Goal: Task Accomplishment & Management: Complete application form

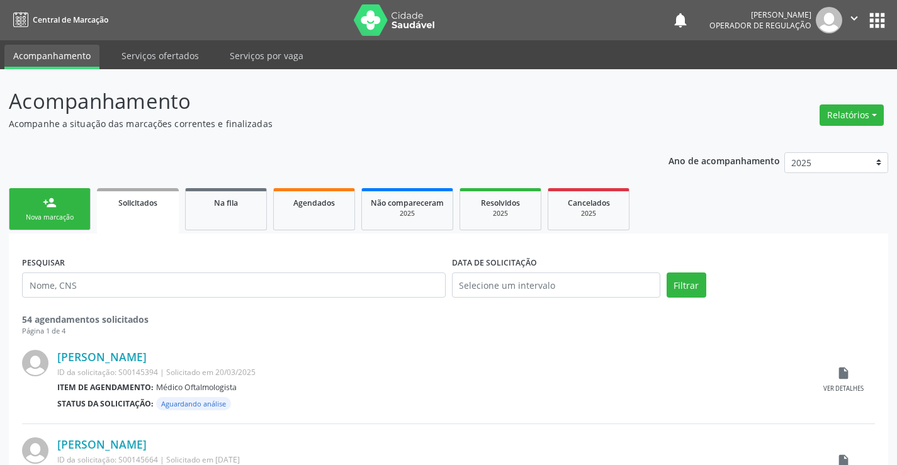
click at [77, 206] on link "person_add Nova marcação" at bounding box center [50, 209] width 82 height 42
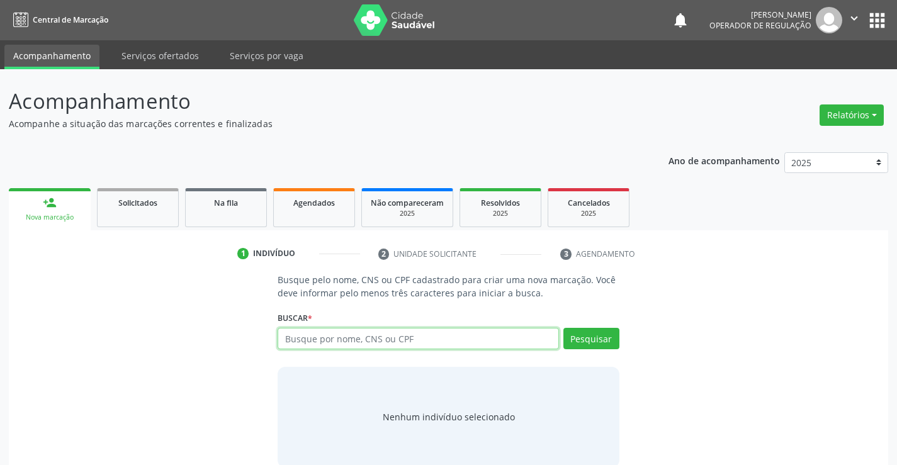
click at [454, 345] on input "text" at bounding box center [417, 338] width 281 height 21
type input "700804454921285"
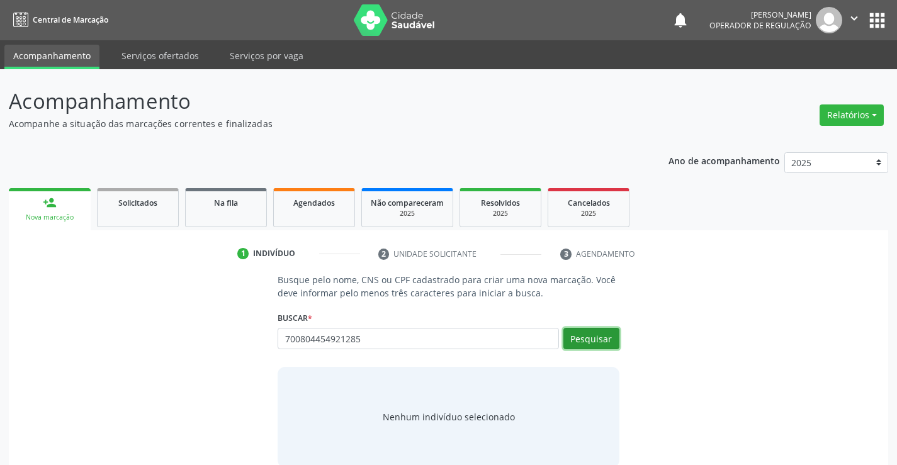
click at [600, 336] on button "Pesquisar" at bounding box center [591, 338] width 56 height 21
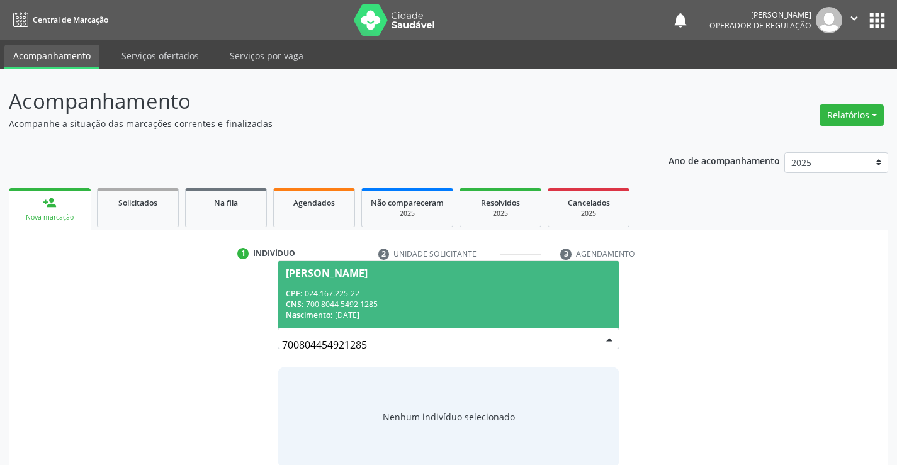
click at [454, 290] on div "CPF: 024.167.225-22" at bounding box center [448, 293] width 325 height 11
click at [454, 290] on p "Busque pelo nome, CNS ou CPF cadastrado para criar uma nova marcação. Você deve…" at bounding box center [447, 286] width 341 height 26
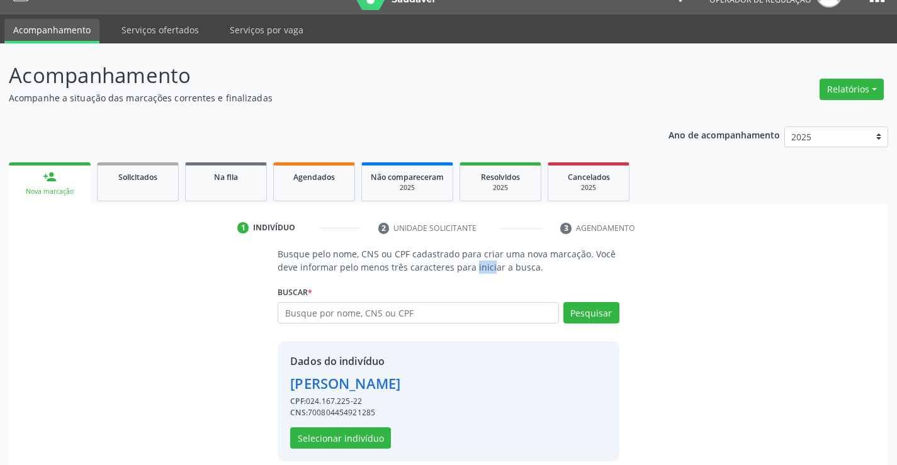
scroll to position [40, 0]
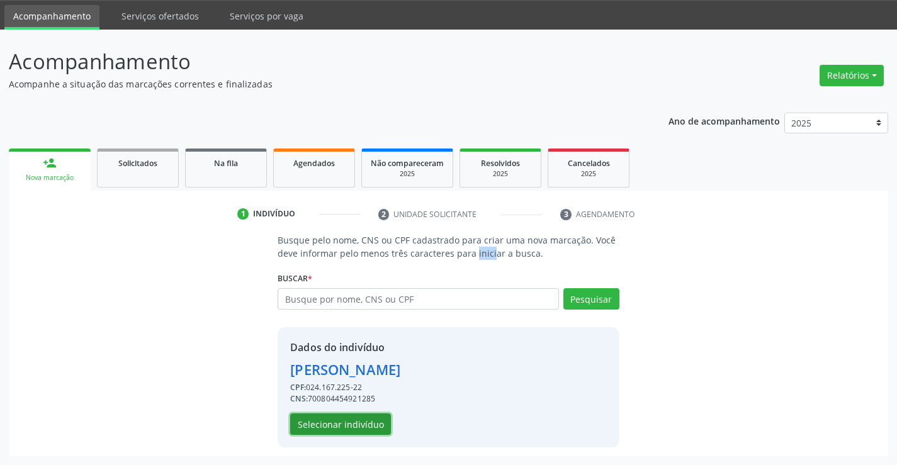
click at [345, 427] on button "Selecionar indivíduo" at bounding box center [340, 423] width 101 height 21
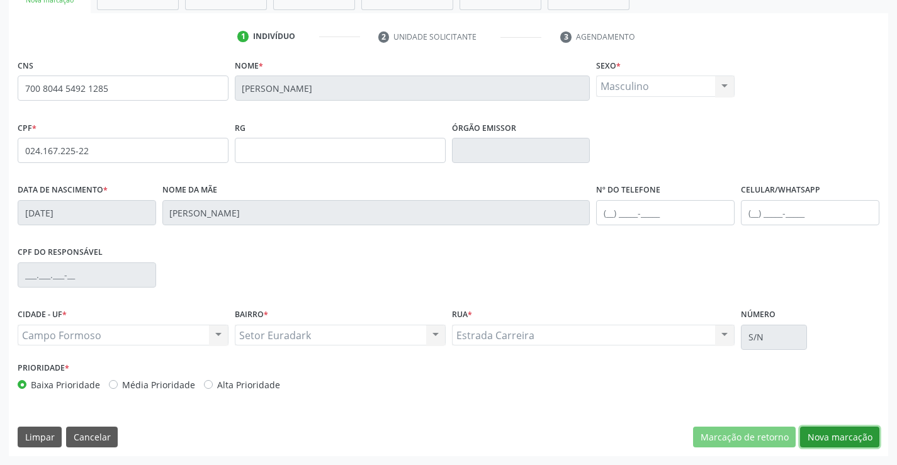
click at [812, 435] on button "Nova marcação" at bounding box center [839, 437] width 79 height 21
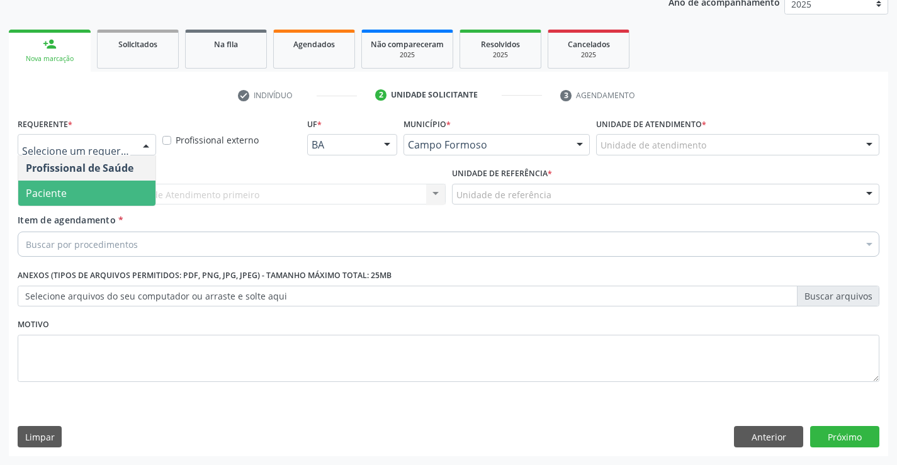
click at [106, 188] on span "Paciente" at bounding box center [86, 193] width 137 height 25
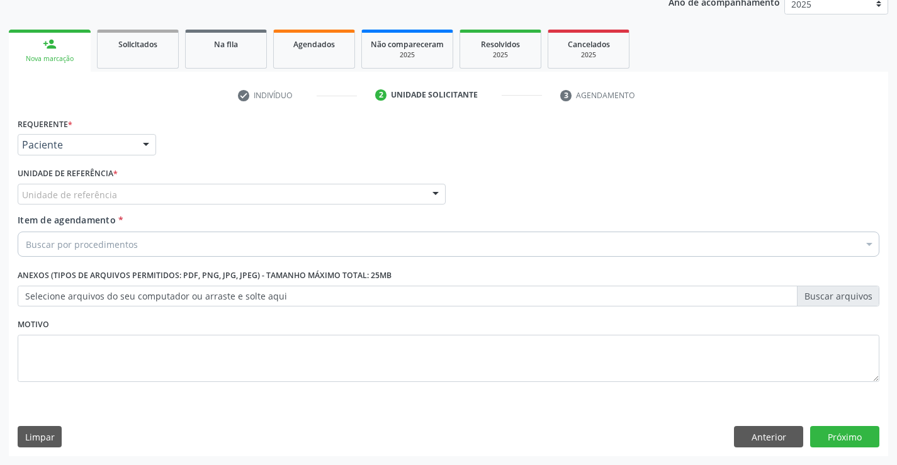
click at [114, 195] on div "Unidade de referência" at bounding box center [232, 194] width 428 height 21
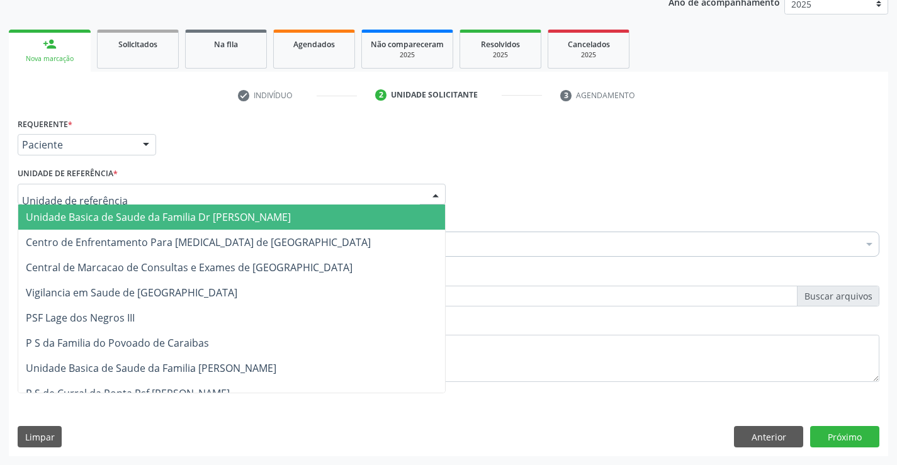
click at [116, 214] on span "Unidade Basica de Saude da Familia Dr [PERSON_NAME]" at bounding box center [158, 217] width 265 height 14
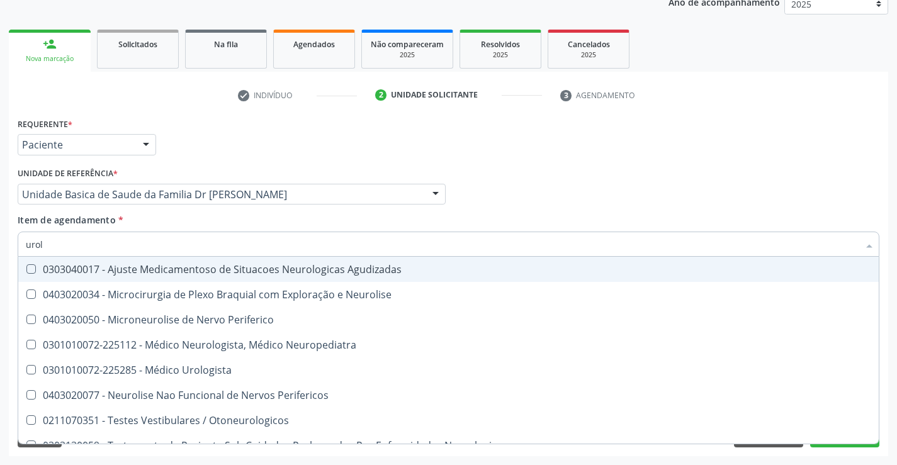
type input "urolo"
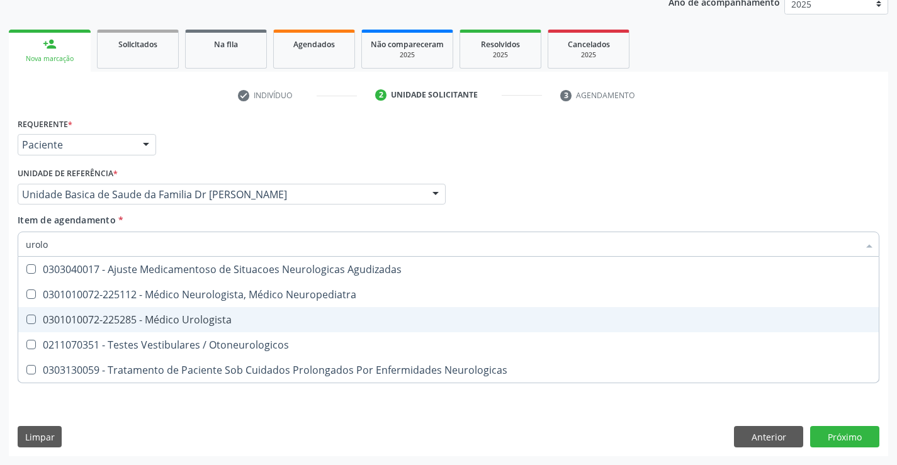
click at [206, 324] on div "0301010072-225285 - Médico Urologista" at bounding box center [448, 320] width 845 height 10
checkbox Urologista "true"
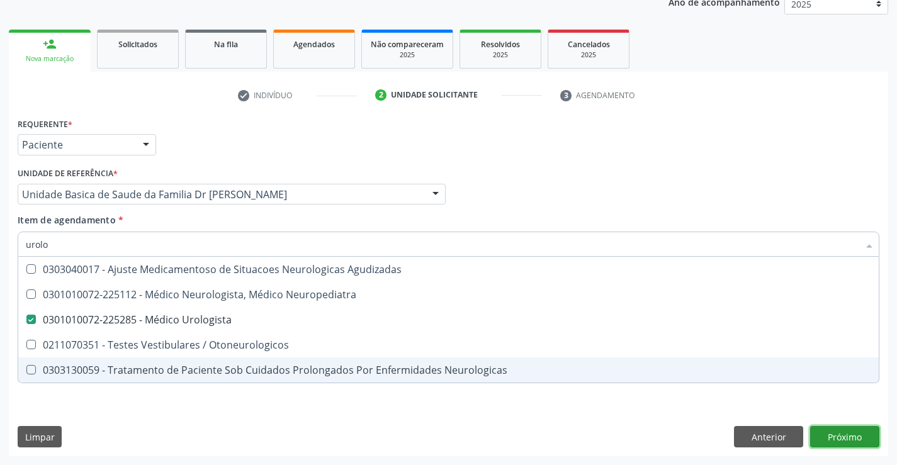
click at [860, 437] on div "Requerente * Paciente Profissional de Saúde Paciente Nenhum resultado encontrad…" at bounding box center [448, 286] width 879 height 342
checkbox Neuropediatra "true"
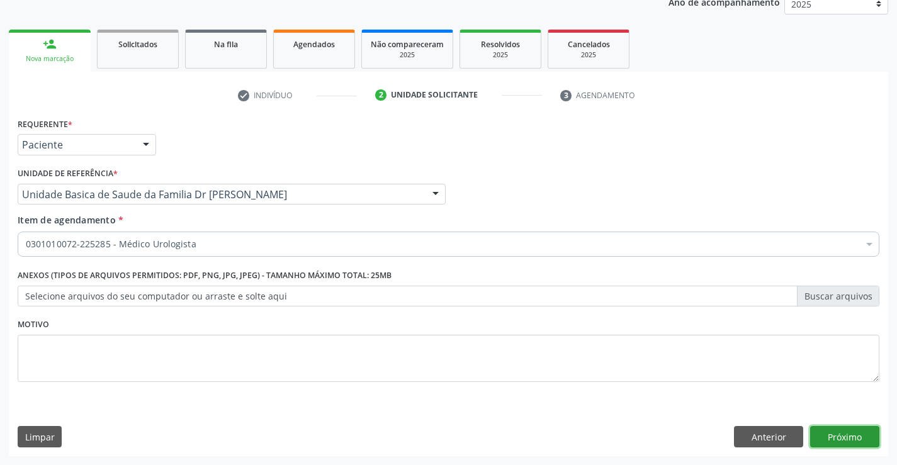
click at [846, 444] on button "Próximo" at bounding box center [844, 436] width 69 height 21
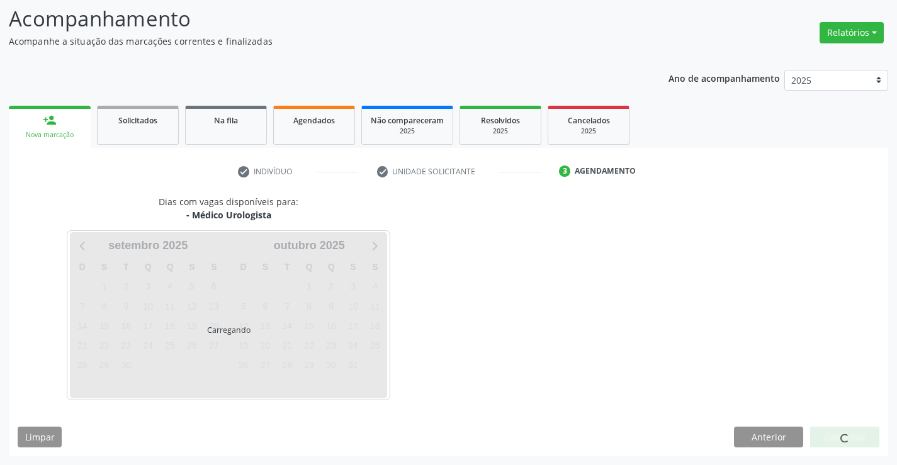
scroll to position [120, 0]
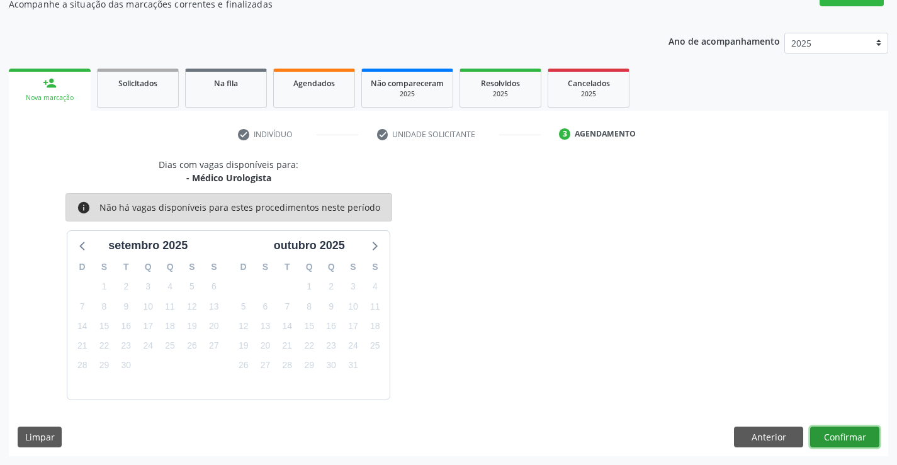
click at [839, 429] on button "Confirmar" at bounding box center [844, 437] width 69 height 21
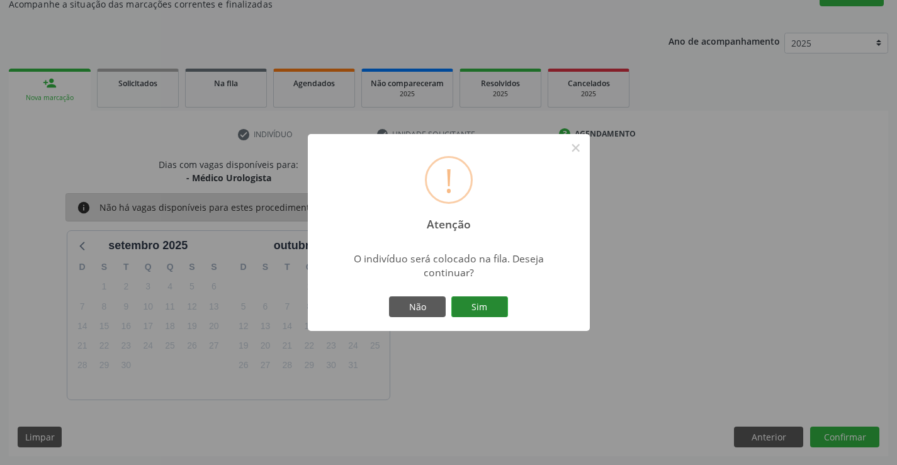
click at [474, 312] on button "Sim" at bounding box center [479, 306] width 57 height 21
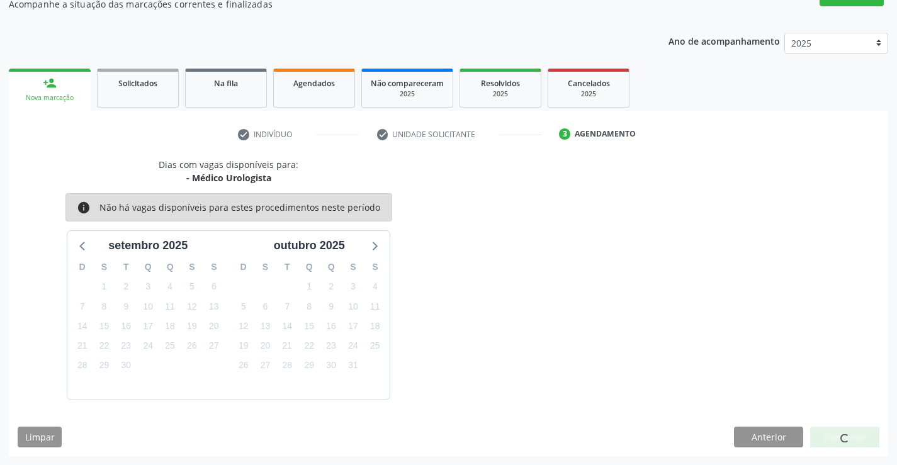
scroll to position [0, 0]
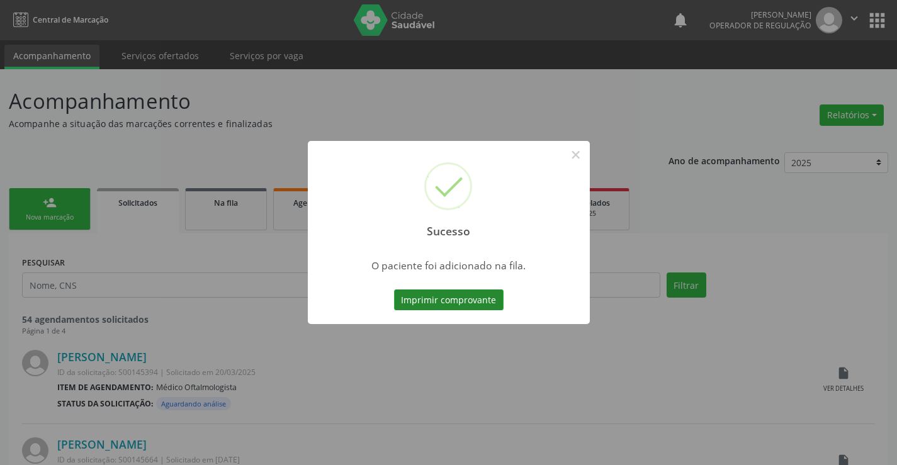
click at [430, 296] on button "Imprimir comprovante" at bounding box center [448, 299] width 109 height 21
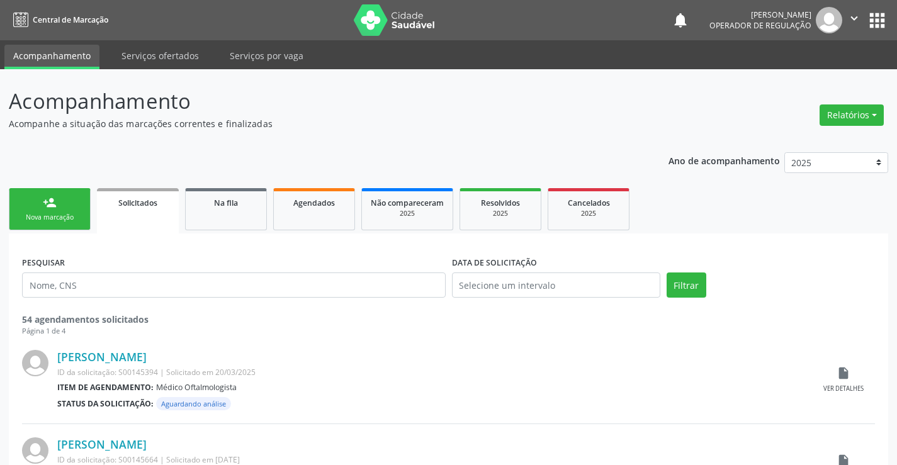
click at [70, 214] on div "Nova marcação" at bounding box center [49, 217] width 63 height 9
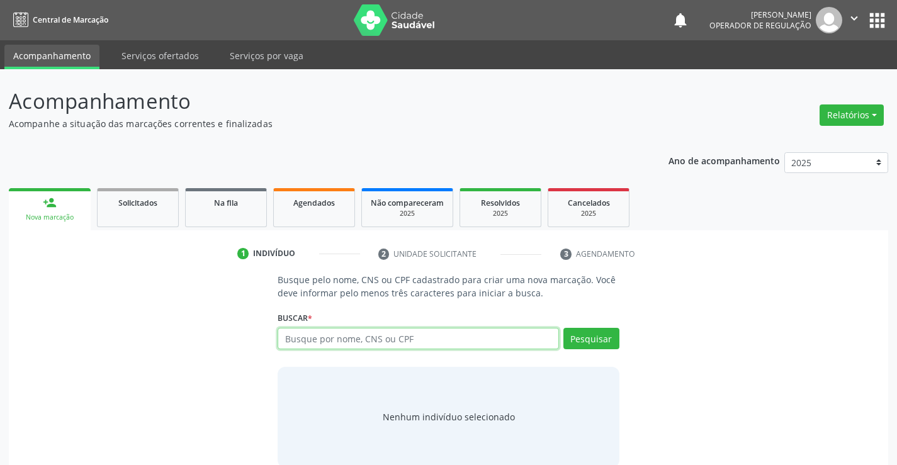
click at [333, 339] on input "text" at bounding box center [417, 338] width 281 height 21
type input "700002543787806"
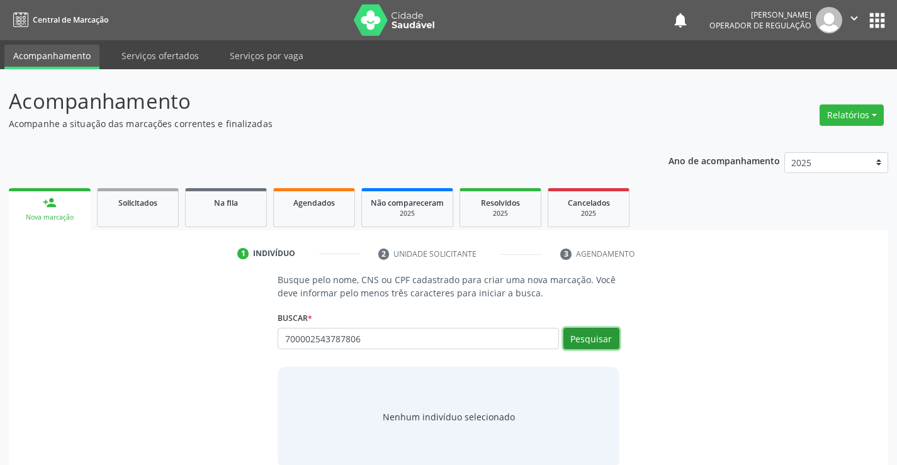
click at [613, 346] on button "Pesquisar" at bounding box center [591, 338] width 56 height 21
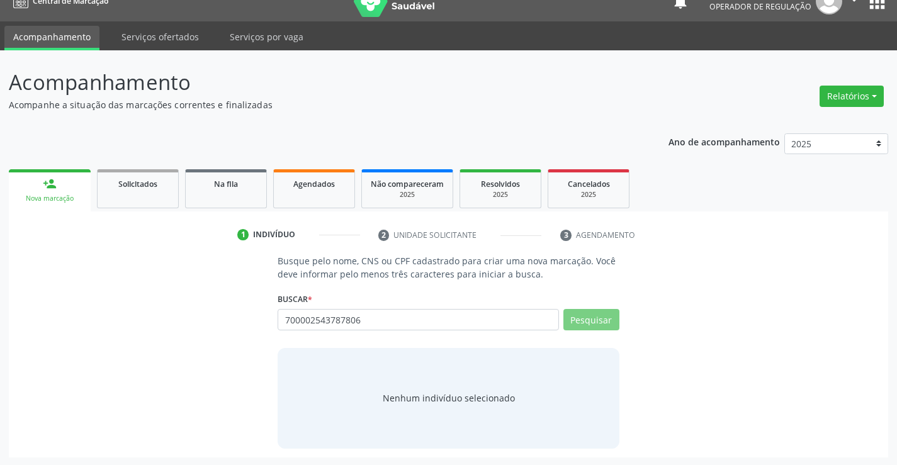
scroll to position [20, 0]
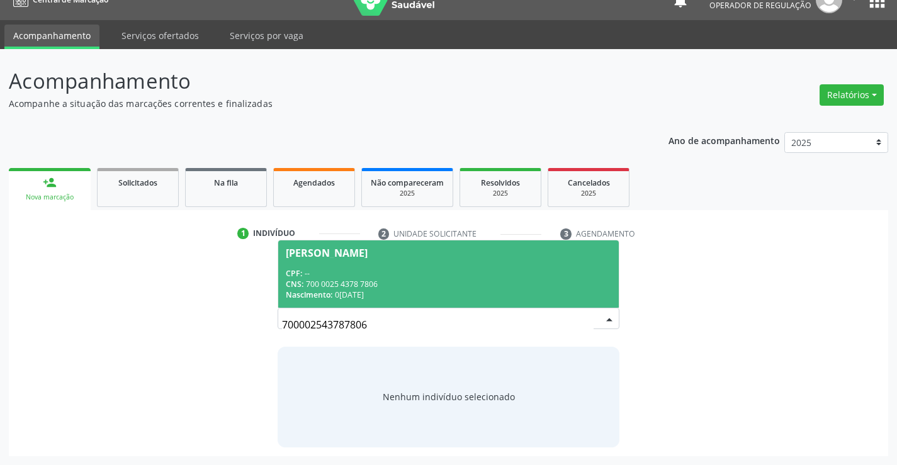
click at [498, 276] on div "CPF: --" at bounding box center [448, 273] width 325 height 11
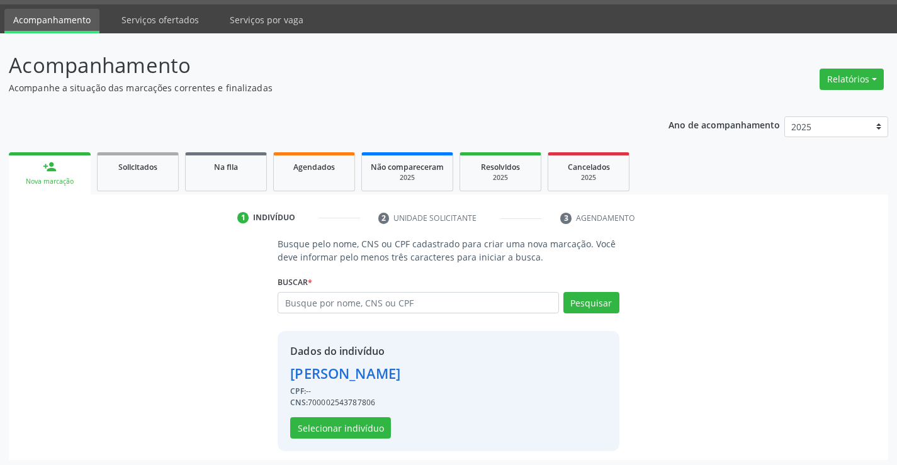
scroll to position [40, 0]
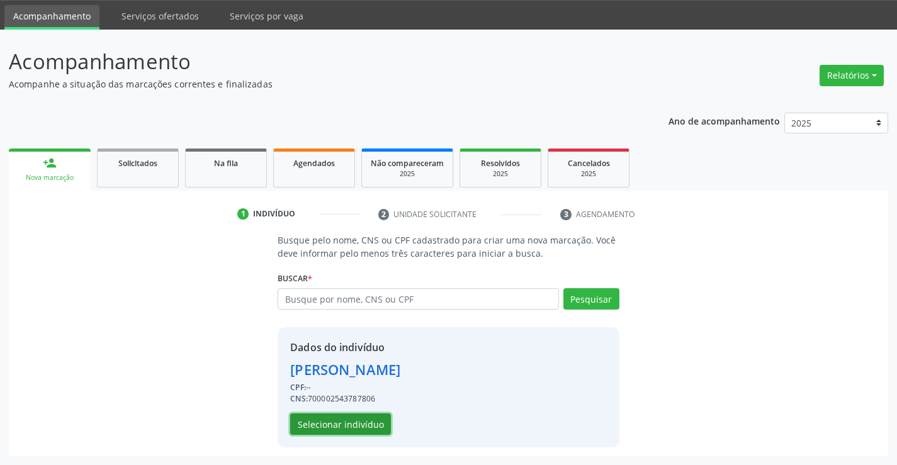
click at [364, 419] on button "Selecionar indivíduo" at bounding box center [340, 423] width 101 height 21
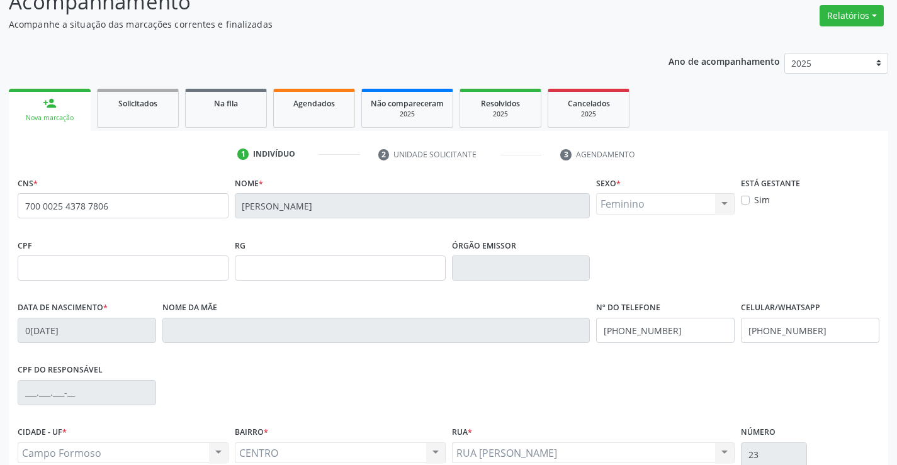
scroll to position [217, 0]
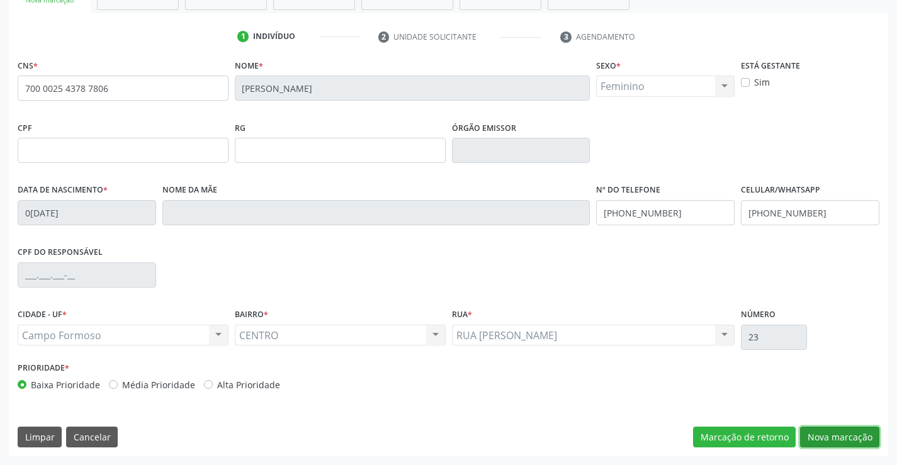
click at [827, 437] on button "Nova marcação" at bounding box center [839, 437] width 79 height 21
click at [0, 0] on button "Próximo" at bounding box center [0, 0] width 0 height 0
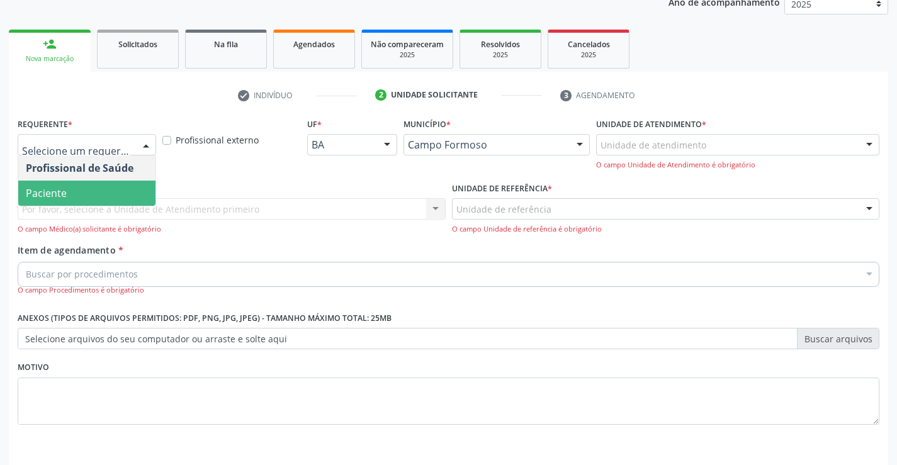
click at [91, 195] on span "Paciente" at bounding box center [86, 193] width 137 height 25
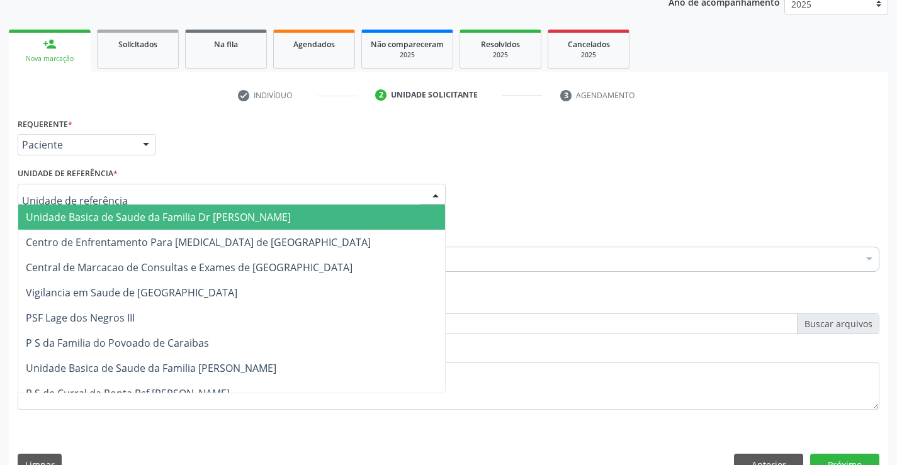
click at [121, 194] on div at bounding box center [232, 194] width 428 height 21
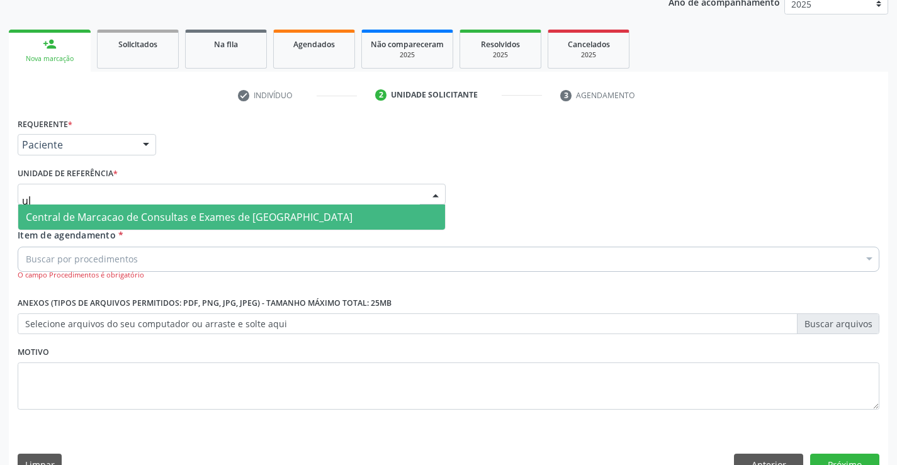
type input "u"
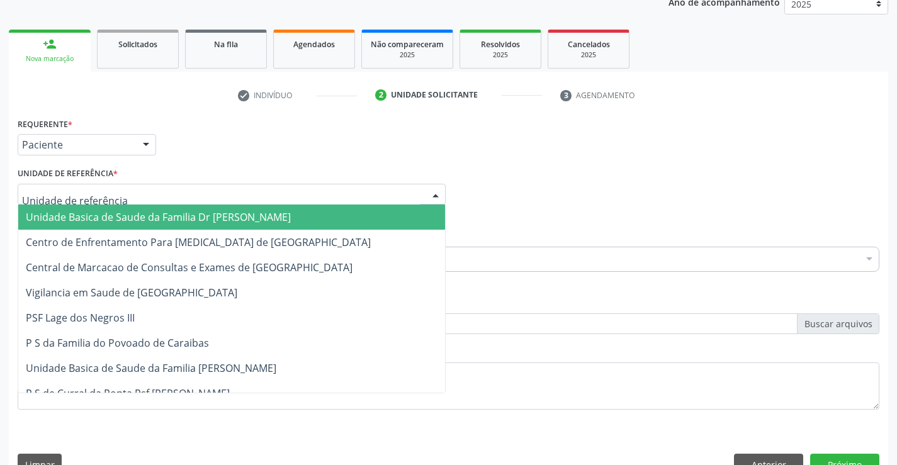
click at [179, 219] on span "Unidade Basica de Saude da Familia Dr [PERSON_NAME]" at bounding box center [158, 217] width 265 height 14
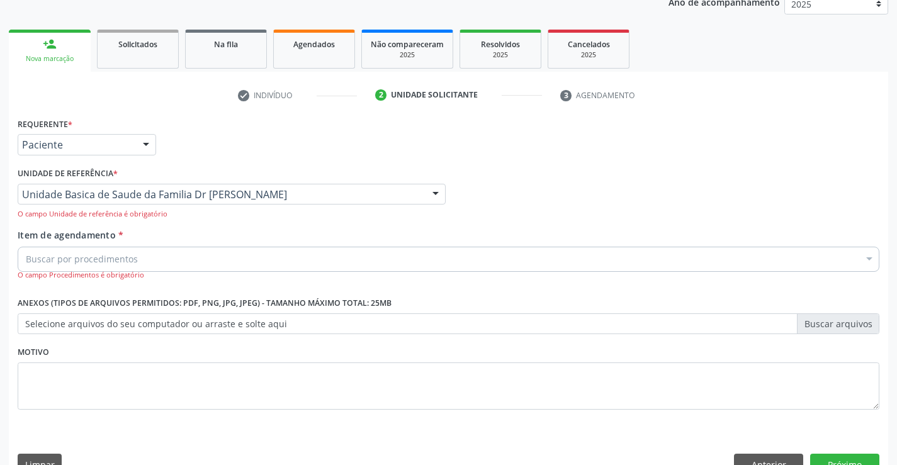
click at [149, 257] on div "Buscar por procedimentos" at bounding box center [448, 259] width 861 height 25
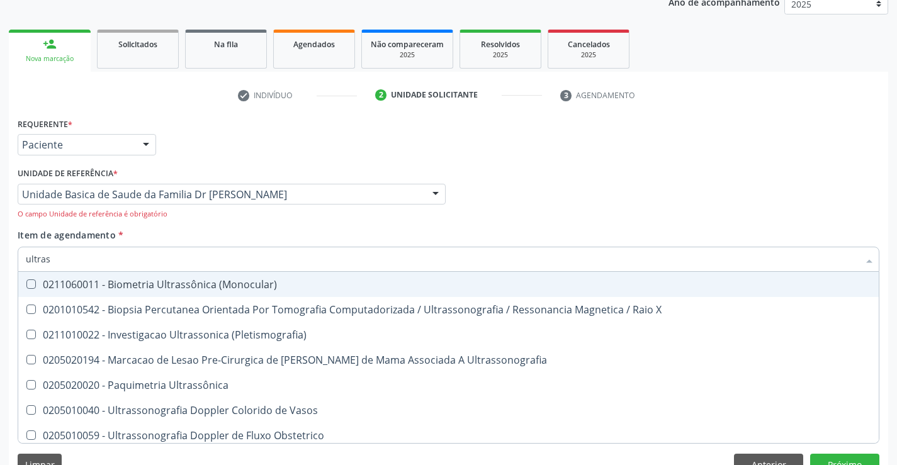
type input "ultrass"
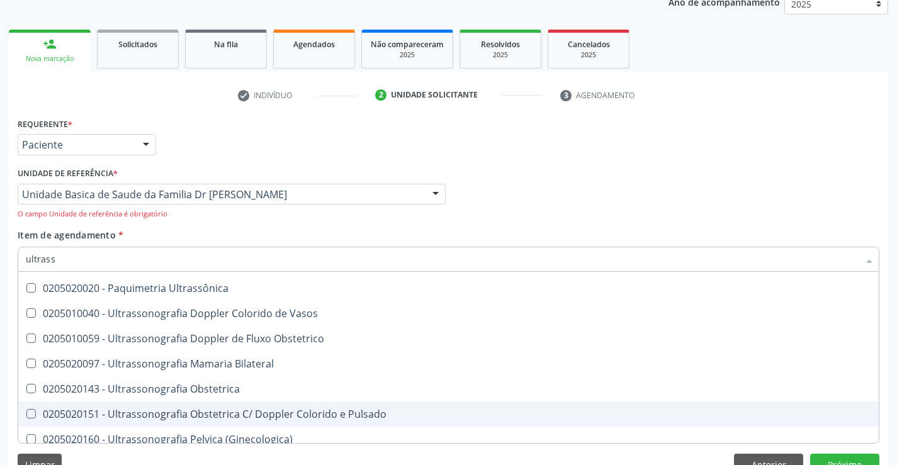
scroll to position [63, 0]
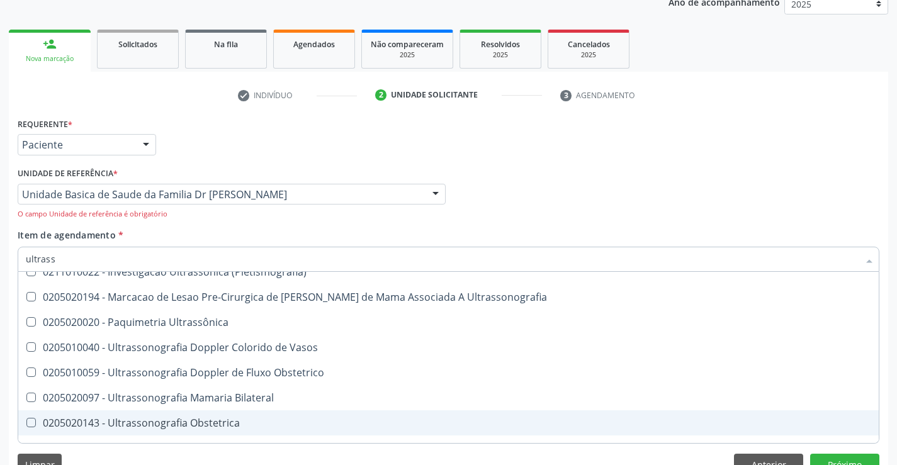
click at [244, 422] on div "0205020143 - Ultrassonografia Obstetrica" at bounding box center [448, 423] width 845 height 10
checkbox Obstetrica "true"
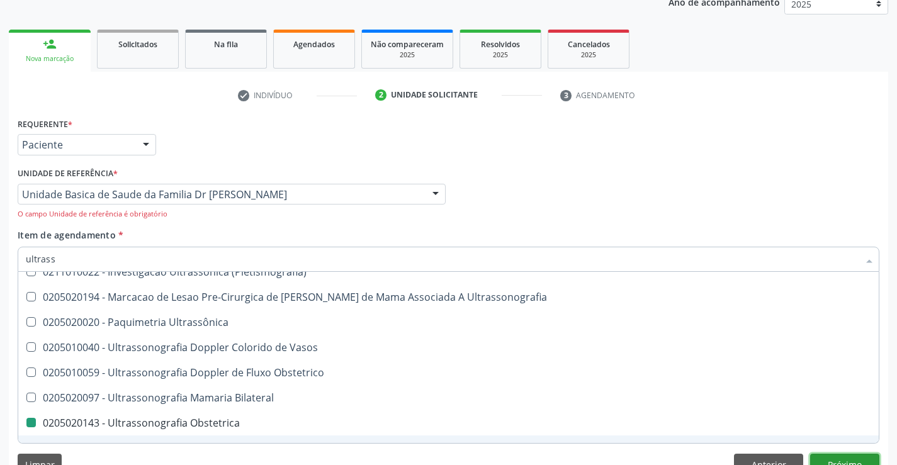
click at [846, 459] on button "Próximo" at bounding box center [844, 464] width 69 height 21
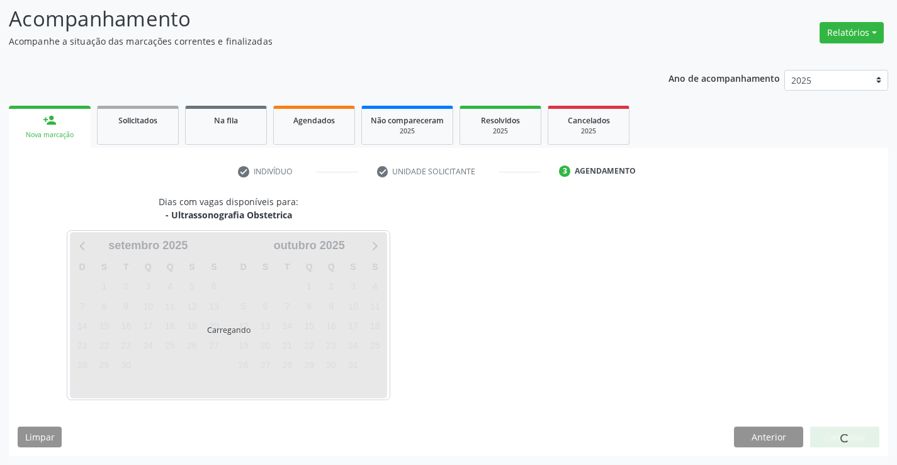
scroll to position [0, 0]
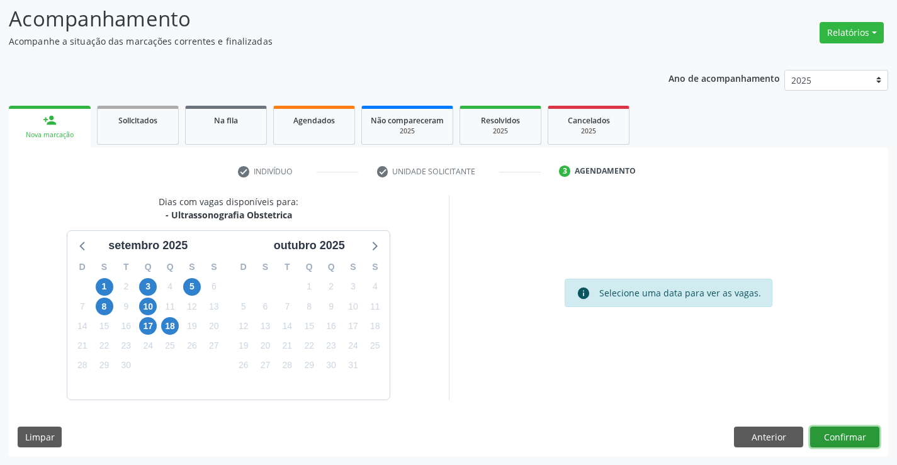
click at [848, 440] on button "Confirmar" at bounding box center [844, 437] width 69 height 21
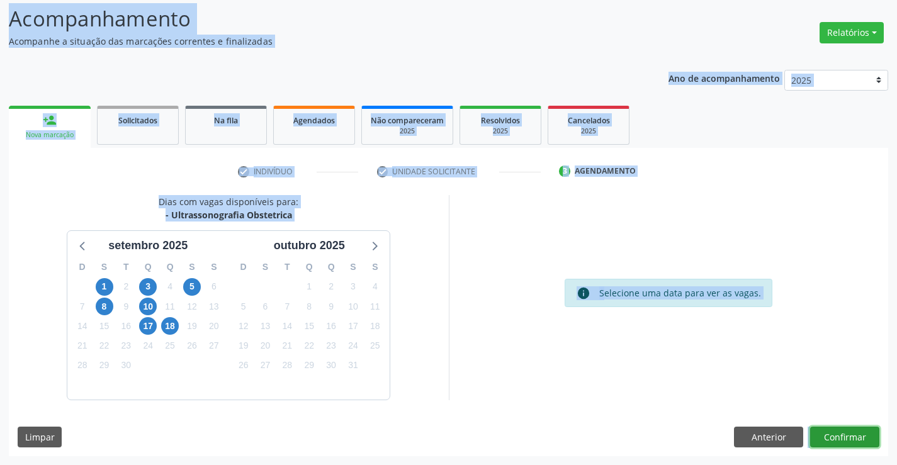
click at [848, 440] on button "Confirmar" at bounding box center [844, 437] width 69 height 21
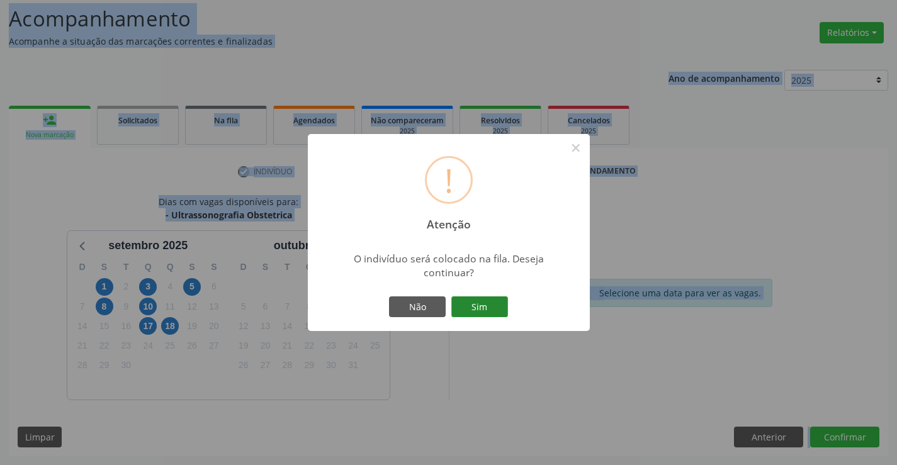
click at [487, 304] on button "Sim" at bounding box center [479, 306] width 57 height 21
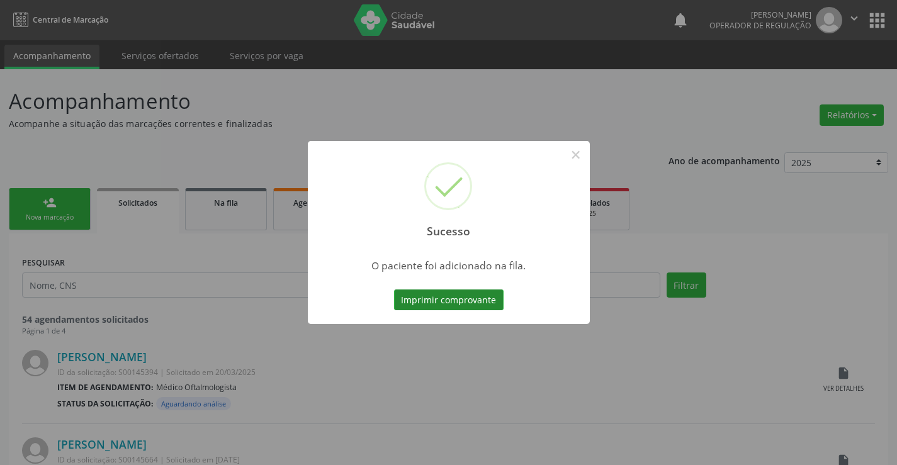
click at [481, 304] on button "Imprimir comprovante" at bounding box center [448, 299] width 109 height 21
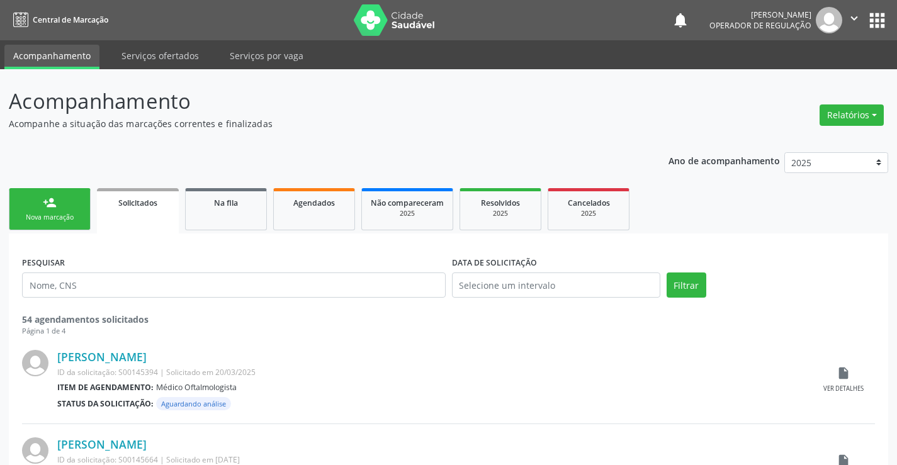
click at [56, 199] on div "person_add" at bounding box center [50, 203] width 14 height 14
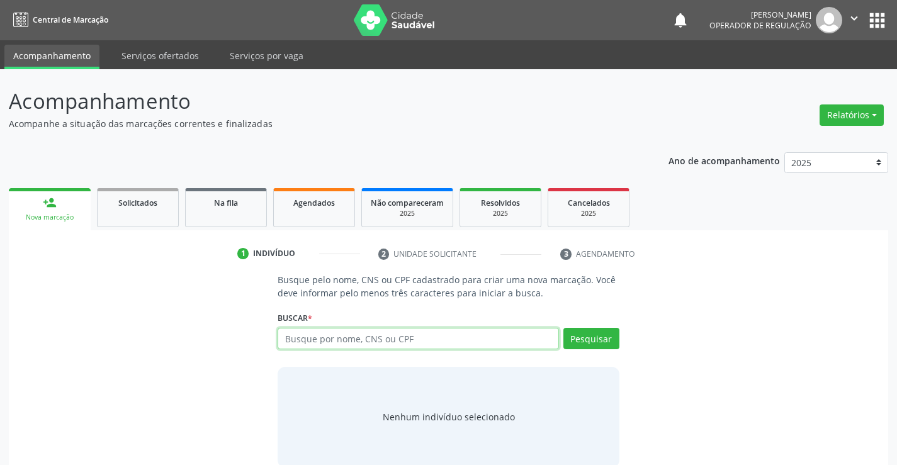
click at [371, 343] on input "text" at bounding box center [417, 338] width 281 height 21
type input "704106234050480"
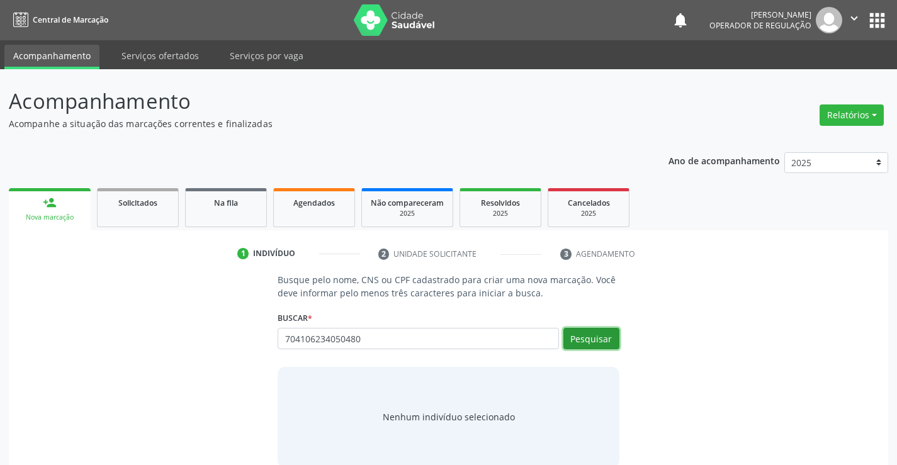
click at [604, 333] on button "Pesquisar" at bounding box center [591, 338] width 56 height 21
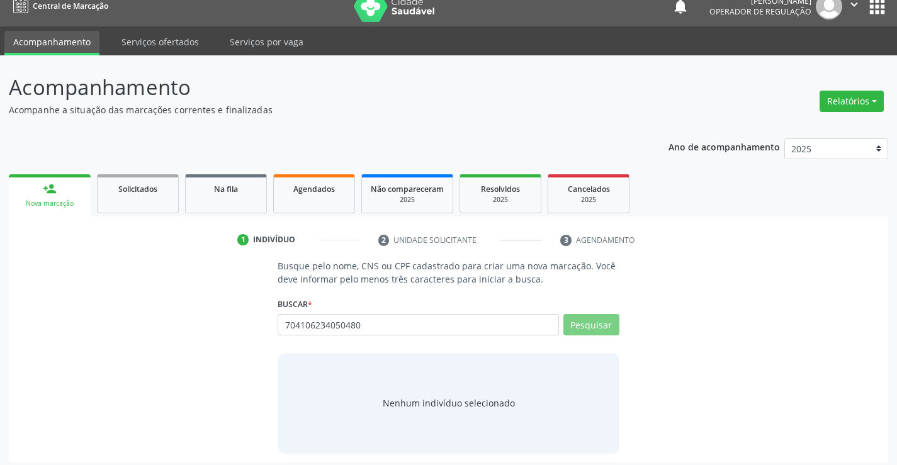
scroll to position [20, 0]
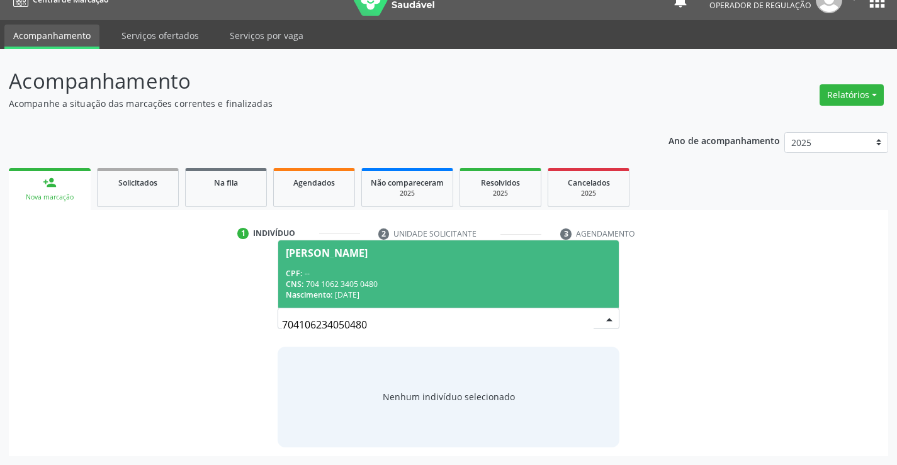
click at [404, 279] on div "CNS: 704 1062 3405 0480" at bounding box center [448, 284] width 325 height 11
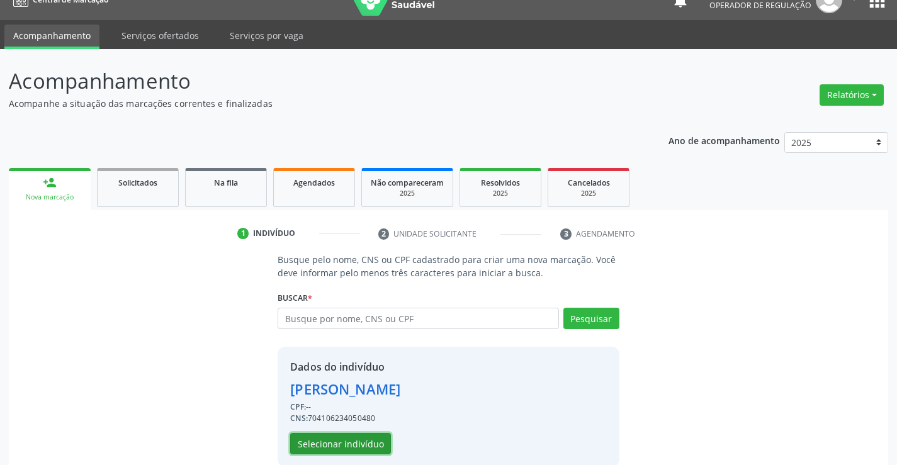
click at [354, 440] on button "Selecionar indivíduo" at bounding box center [340, 443] width 101 height 21
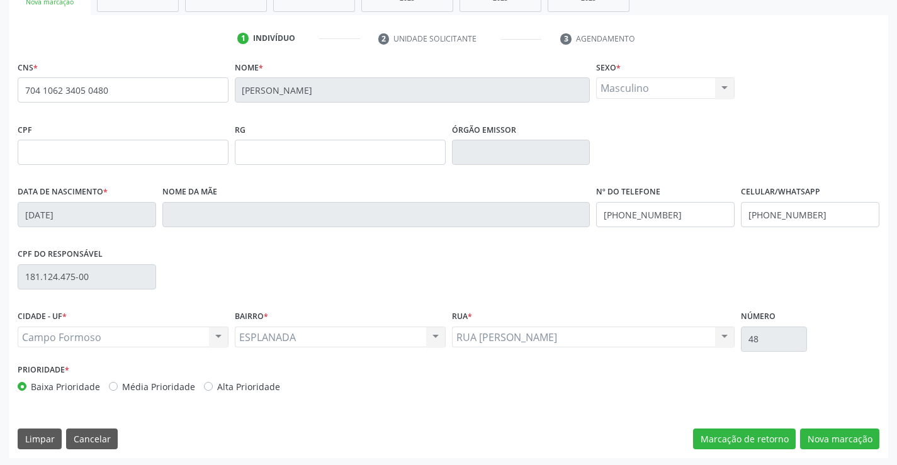
scroll to position [217, 0]
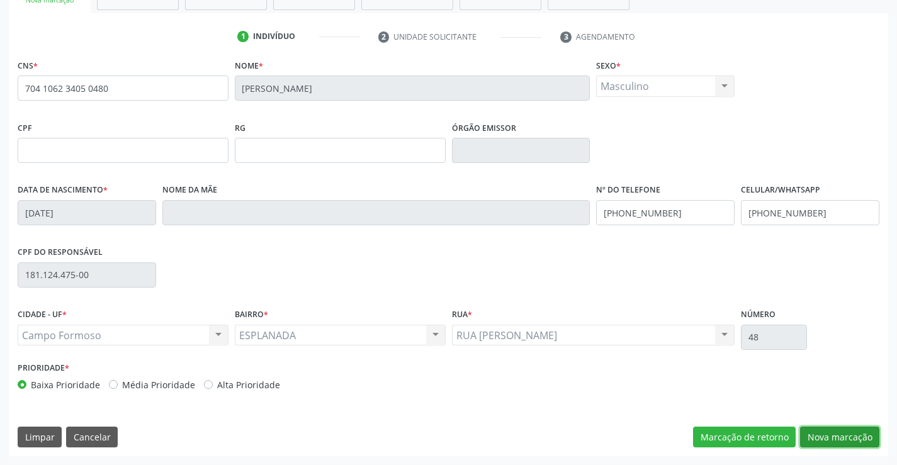
click at [856, 442] on button "Nova marcação" at bounding box center [839, 437] width 79 height 21
click at [0, 0] on button "Próximo" at bounding box center [0, 0] width 0 height 0
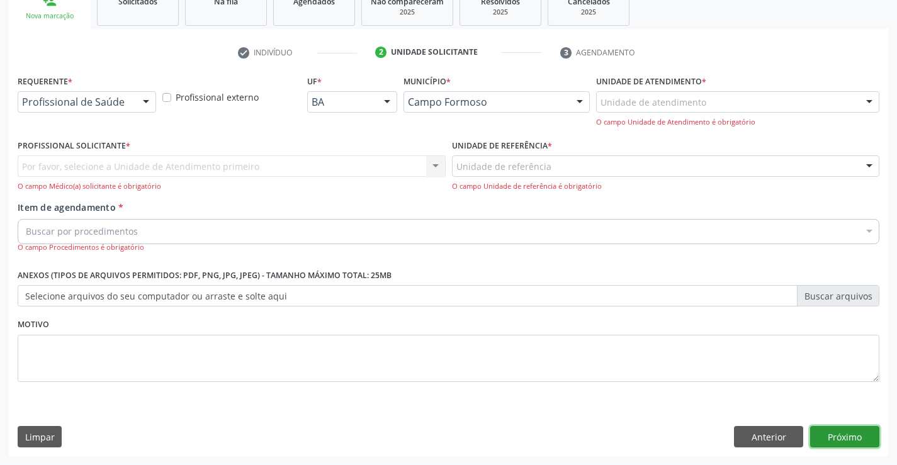
scroll to position [159, 0]
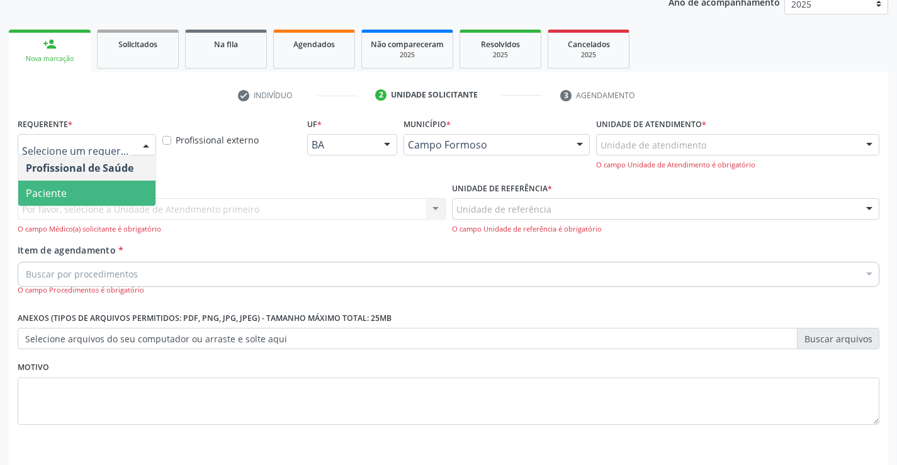
click at [83, 199] on span "Paciente" at bounding box center [86, 193] width 137 height 25
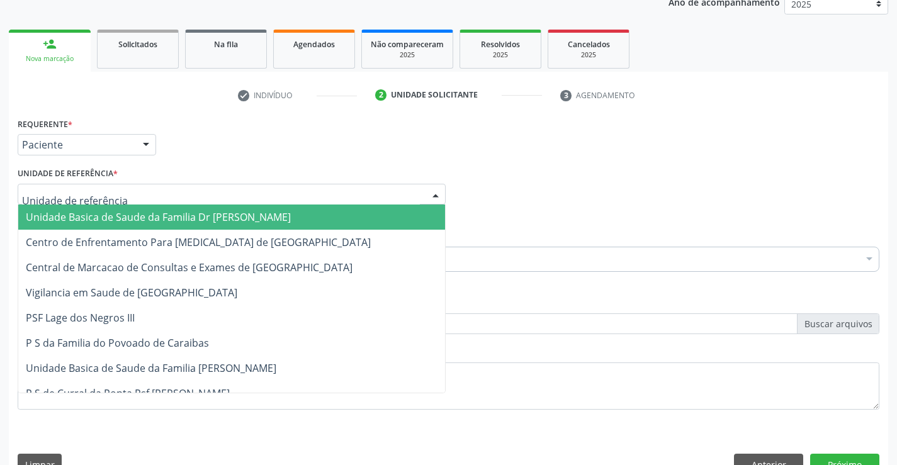
click at [88, 211] on span "Unidade Basica de Saude da Familia Dr [PERSON_NAME]" at bounding box center [158, 217] width 265 height 14
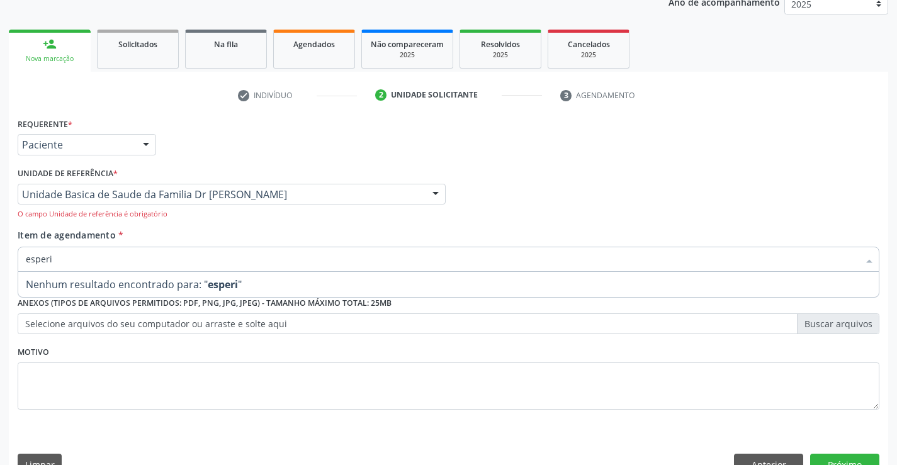
type input "esper"
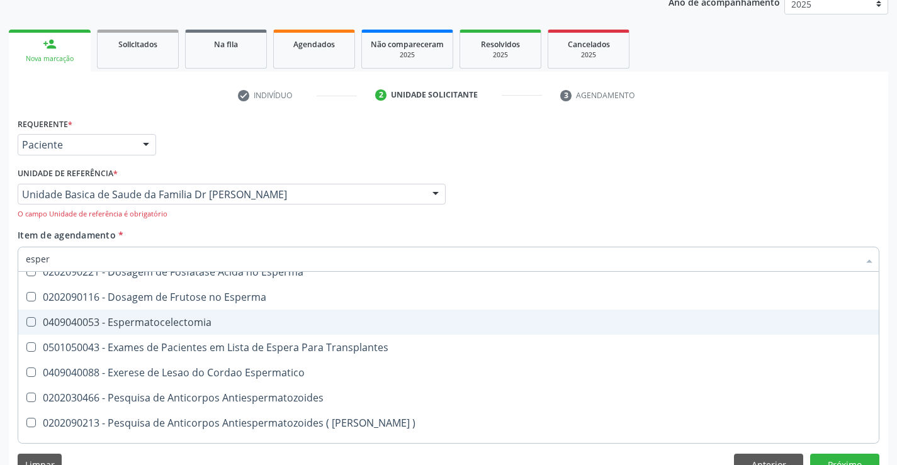
scroll to position [0, 0]
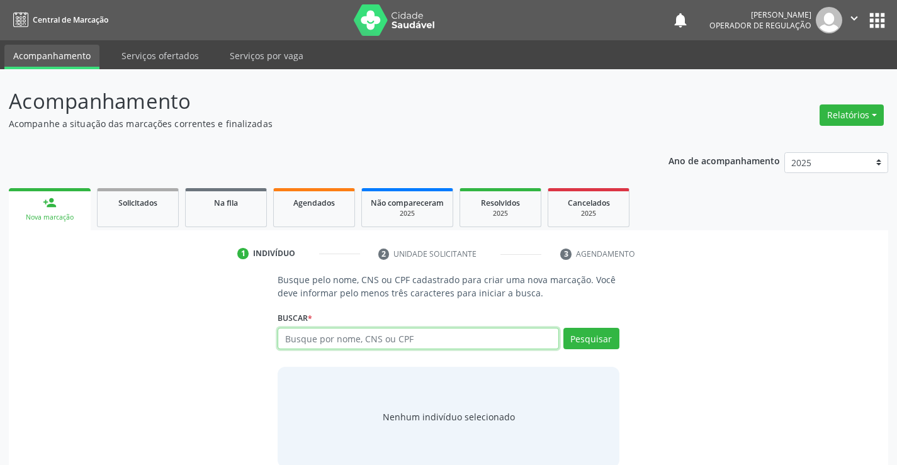
click at [457, 337] on input "text" at bounding box center [417, 338] width 281 height 21
type input "700405469783740"
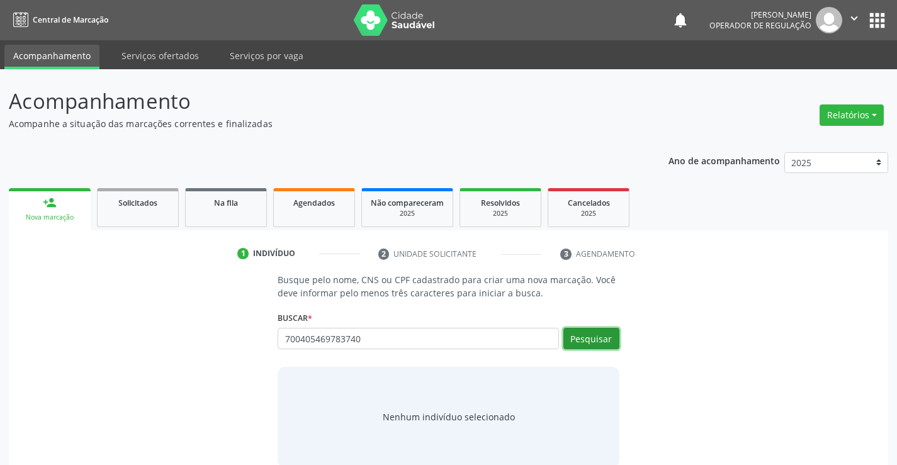
click at [597, 340] on button "Pesquisar" at bounding box center [591, 338] width 56 height 21
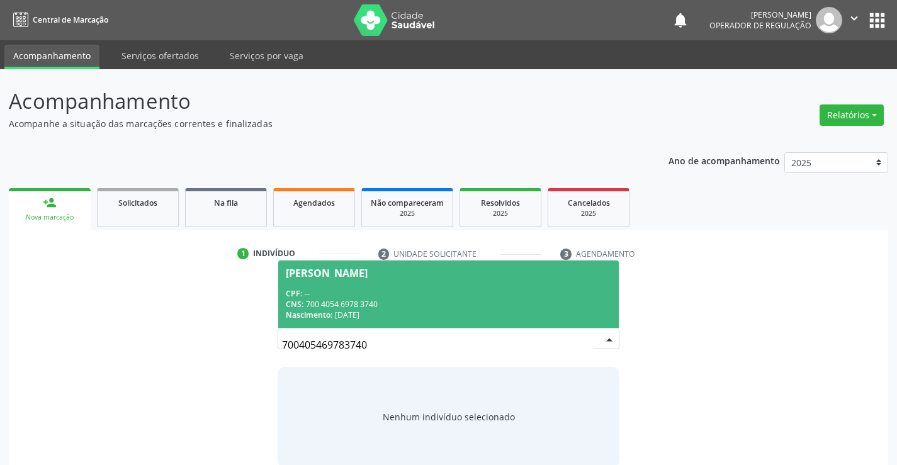
click at [476, 302] on div "CNS: 700 4054 6978 3740" at bounding box center [448, 304] width 325 height 11
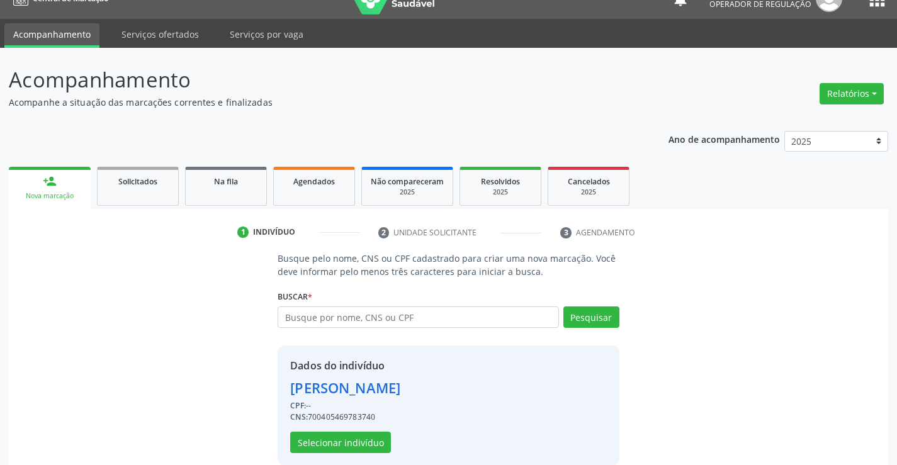
scroll to position [40, 0]
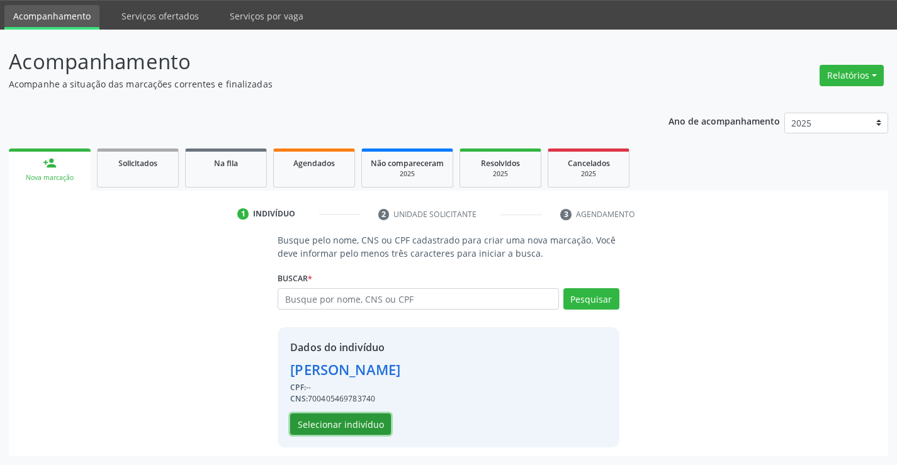
click at [366, 420] on button "Selecionar indivíduo" at bounding box center [340, 423] width 101 height 21
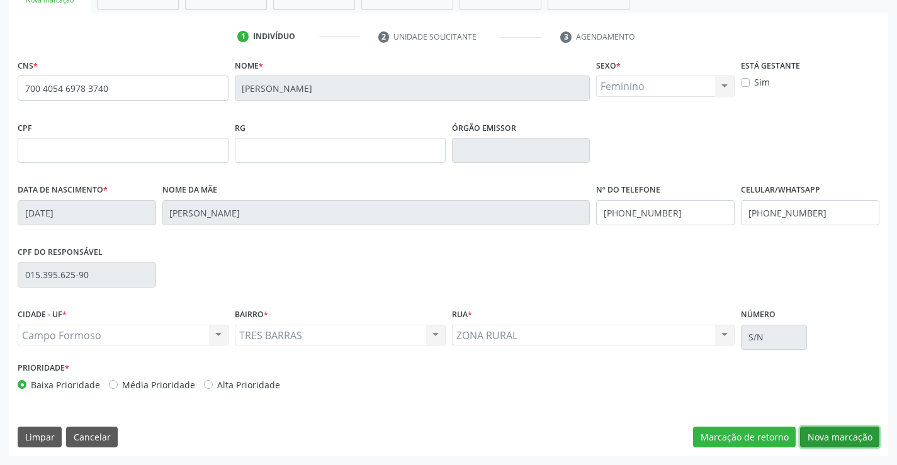
click at [851, 439] on button "Nova marcação" at bounding box center [839, 437] width 79 height 21
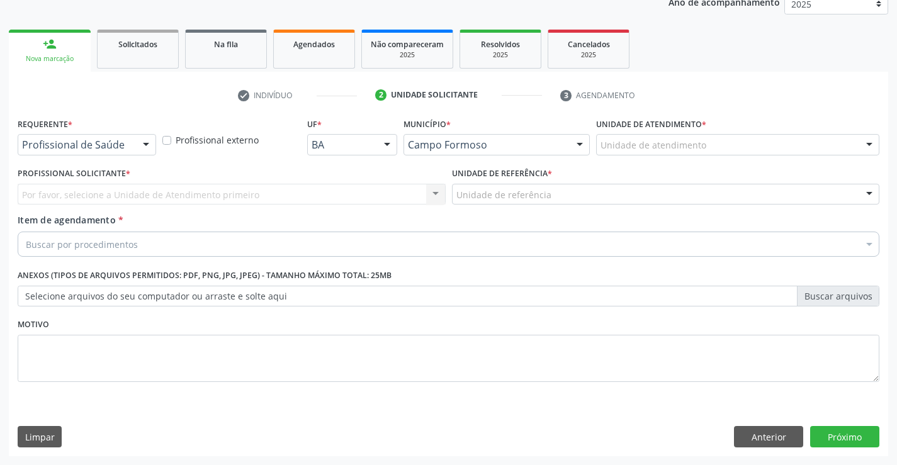
click at [135, 137] on div "Profissional de Saúde" at bounding box center [87, 144] width 138 height 21
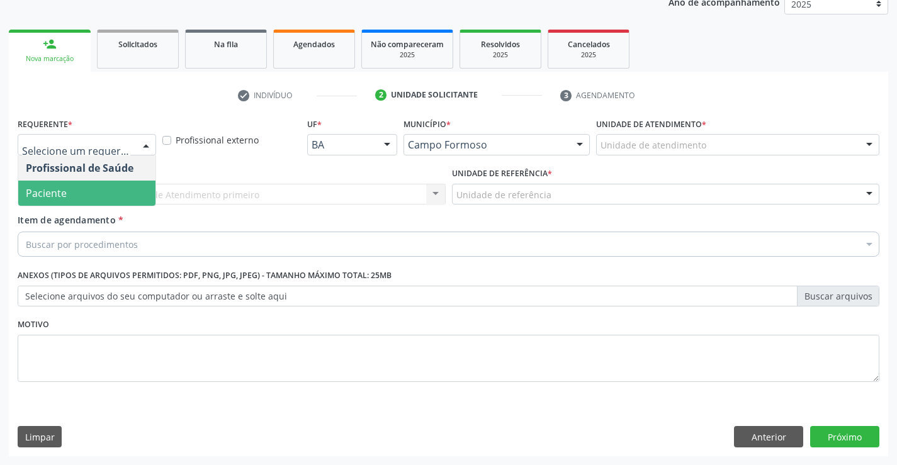
click at [116, 188] on span "Paciente" at bounding box center [86, 193] width 137 height 25
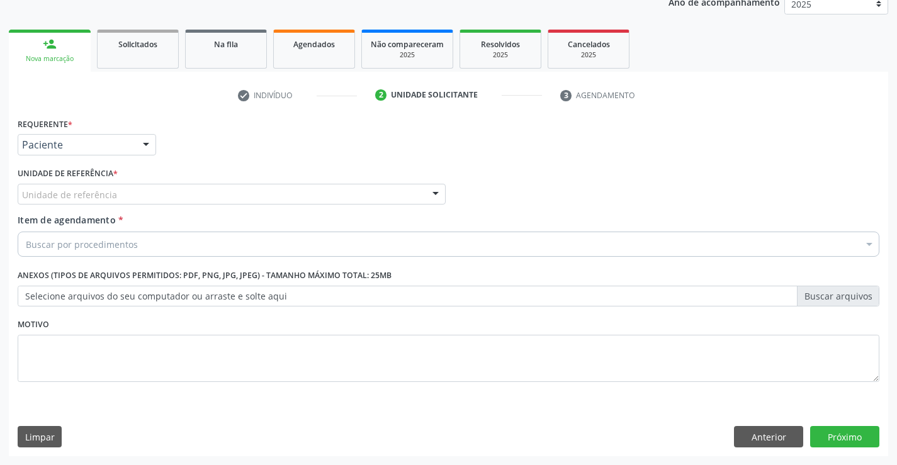
drag, startPoint x: 112, startPoint y: 193, endPoint x: 114, endPoint y: 204, distance: 10.9
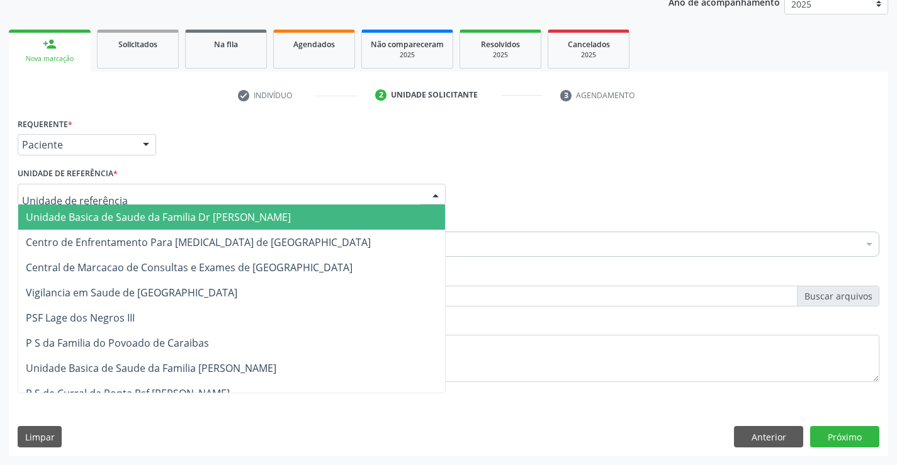
click at [115, 210] on span "Unidade Basica de Saude da Familia Dr [PERSON_NAME]" at bounding box center [231, 216] width 427 height 25
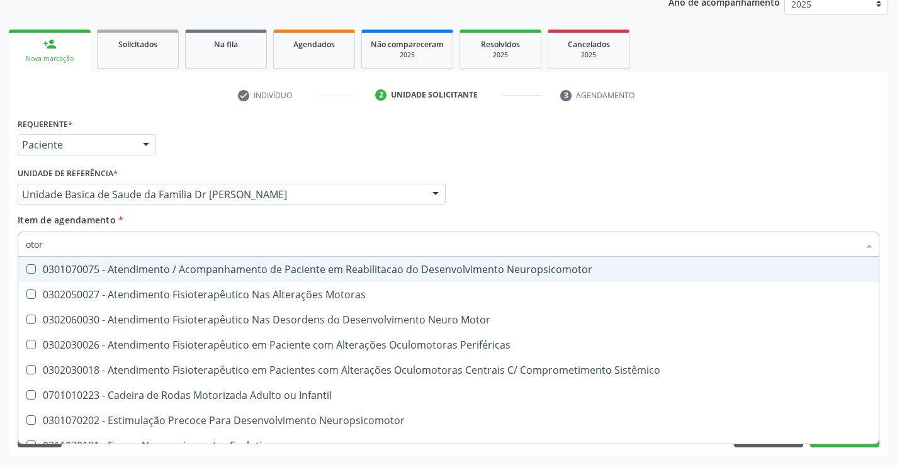
type input "otorr"
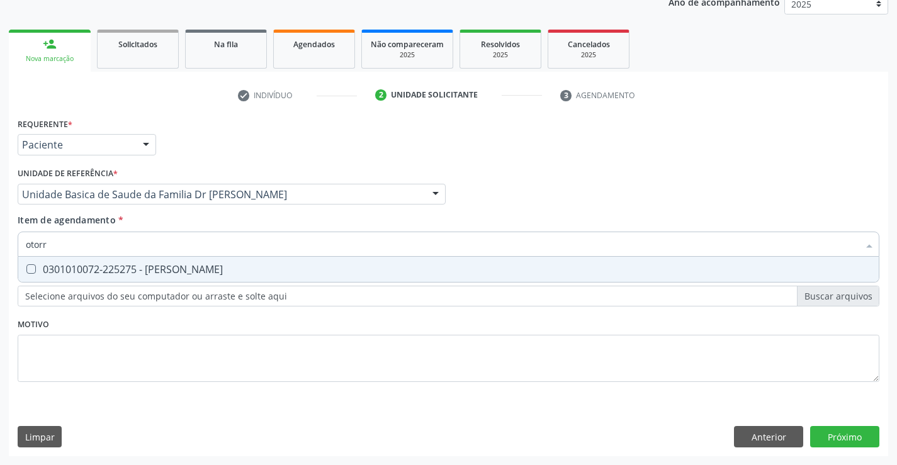
click at [206, 267] on div "0301010072-225275 - Médico Otorrinolaringologista" at bounding box center [448, 269] width 845 height 10
checkbox Otorrinolaringologista "true"
click at [846, 437] on div "Requerente * Paciente Profissional de Saúde Paciente Nenhum resultado encontrad…" at bounding box center [448, 286] width 879 height 342
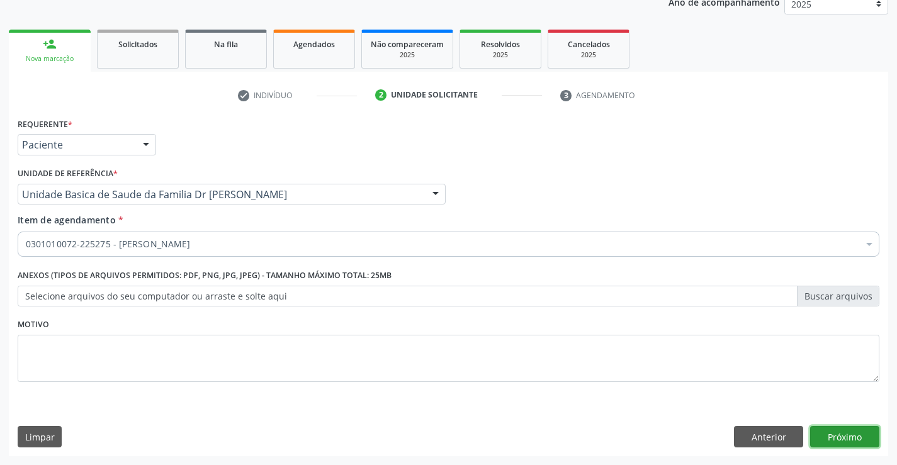
click at [836, 434] on button "Próximo" at bounding box center [844, 436] width 69 height 21
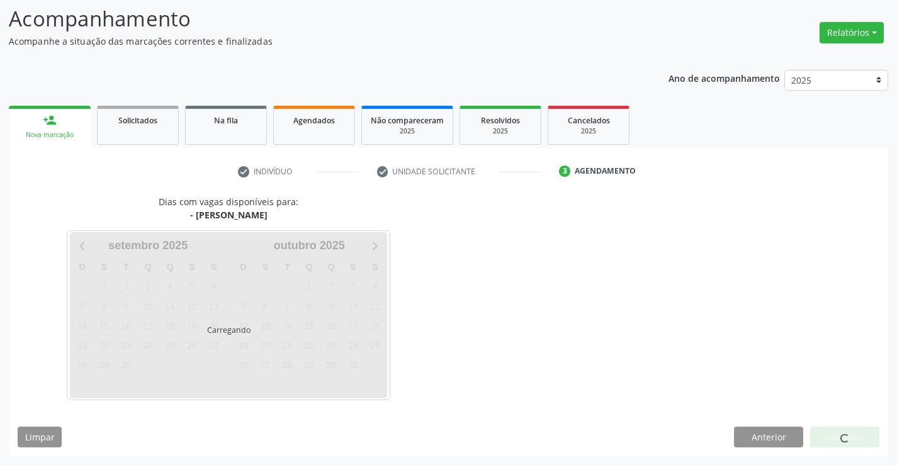
scroll to position [120, 0]
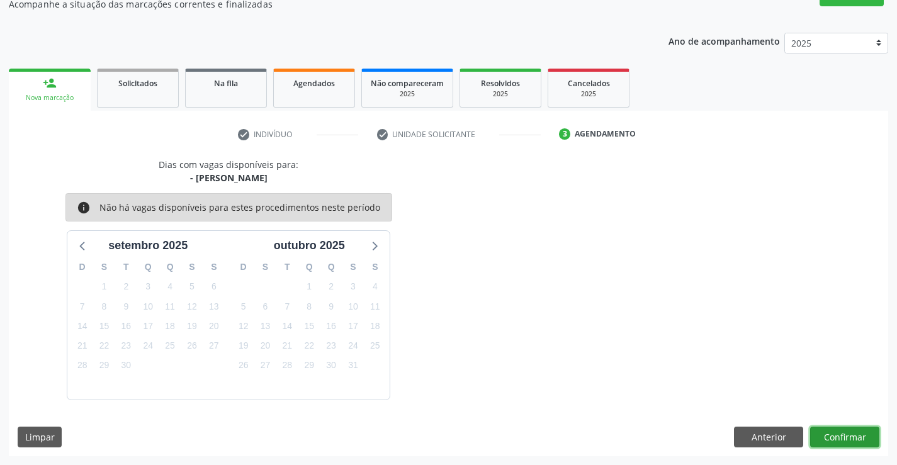
click at [842, 439] on button "Confirmar" at bounding box center [844, 437] width 69 height 21
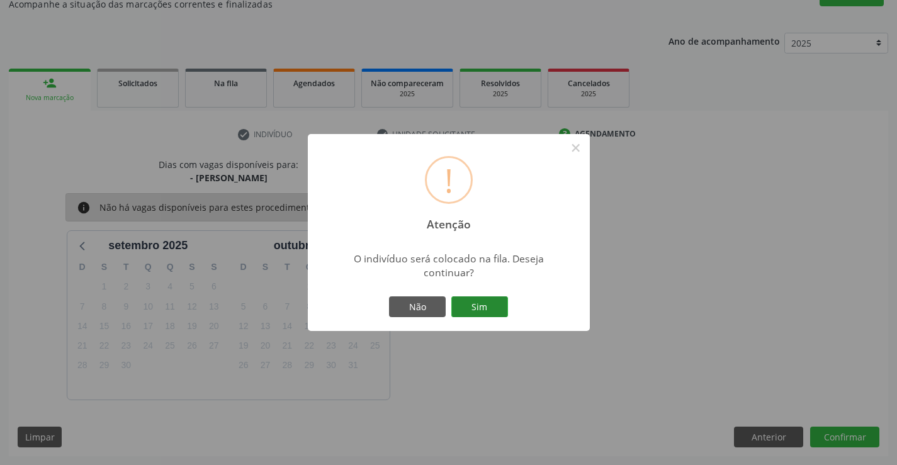
click at [490, 311] on button "Sim" at bounding box center [479, 306] width 57 height 21
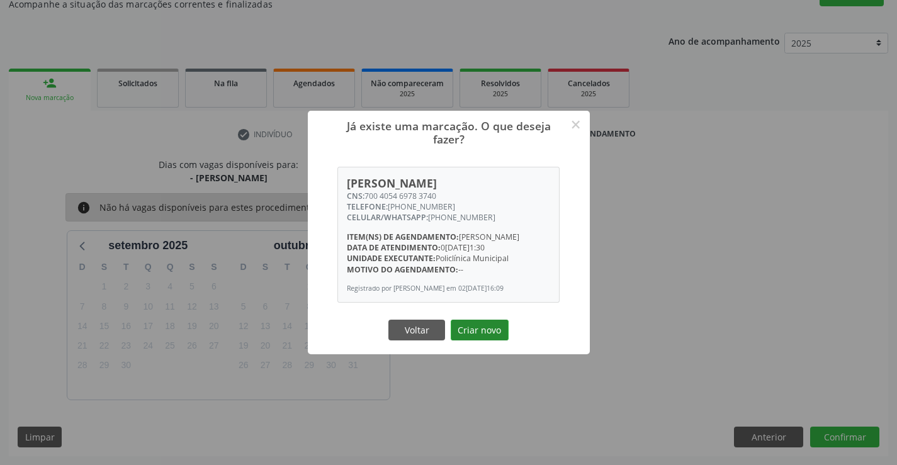
click at [491, 338] on button "Criar novo" at bounding box center [480, 330] width 58 height 21
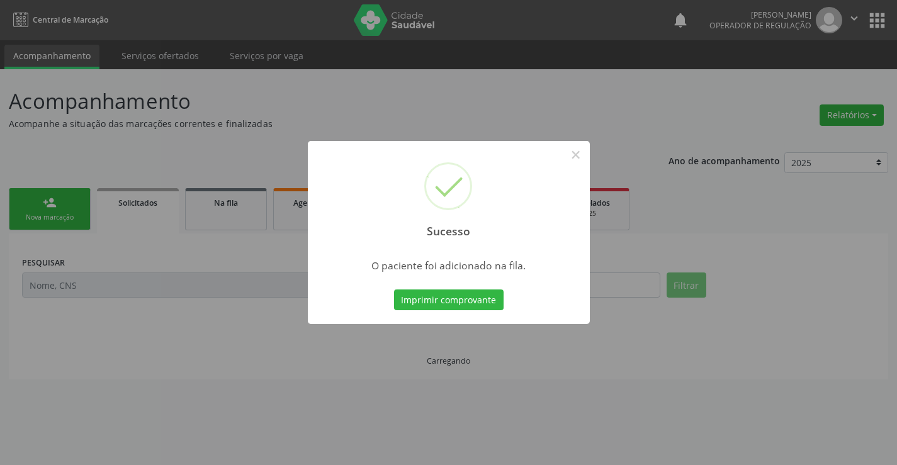
scroll to position [0, 0]
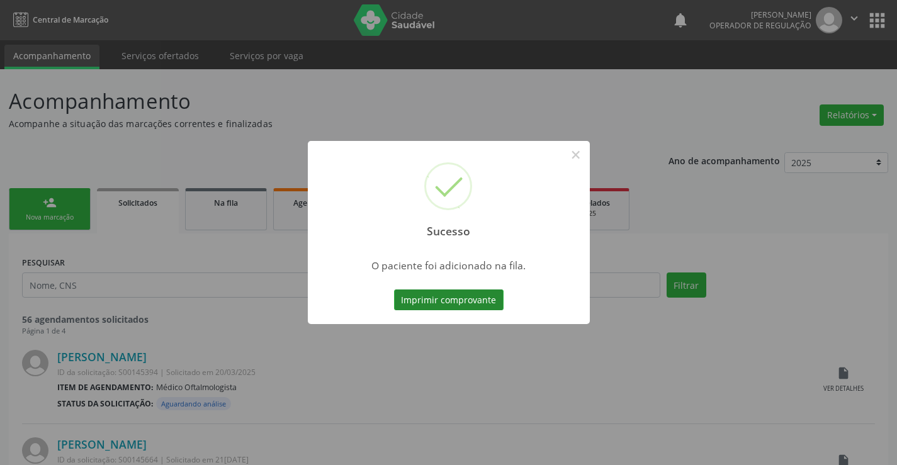
click at [464, 306] on button "Imprimir comprovante" at bounding box center [448, 299] width 109 height 21
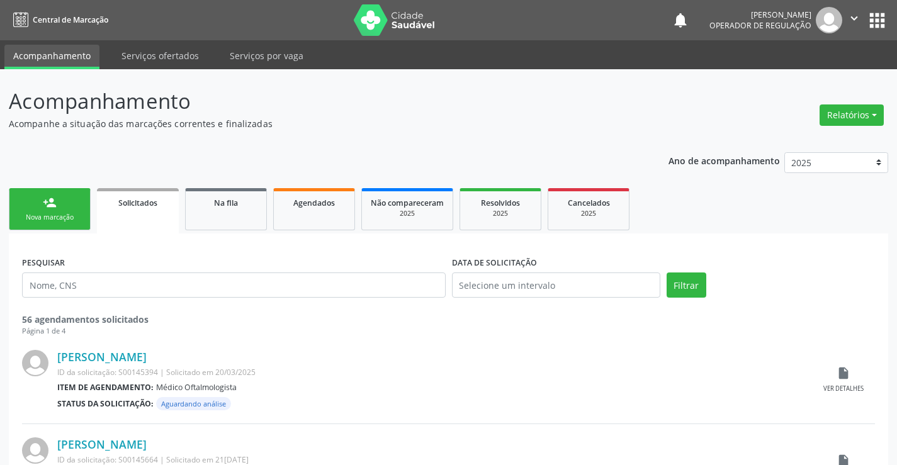
click at [82, 210] on link "person_add Nova marcação" at bounding box center [50, 209] width 82 height 42
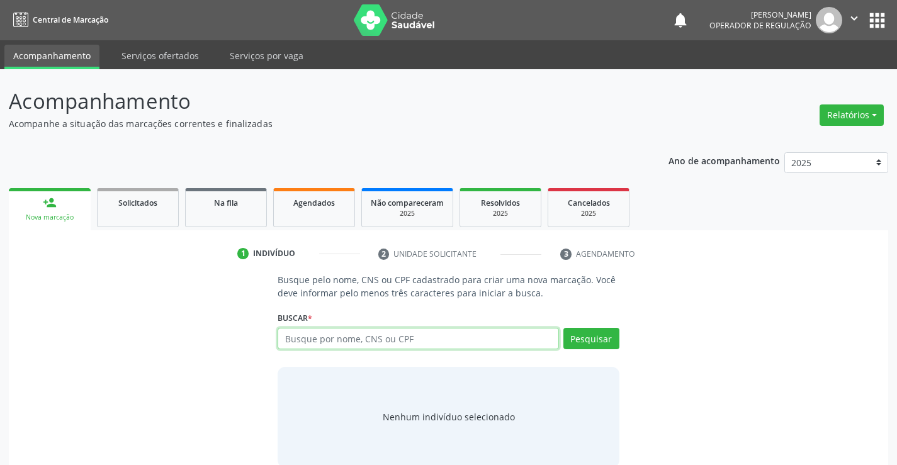
click at [412, 338] on input "text" at bounding box center [417, 338] width 281 height 21
type input "705802427497035"
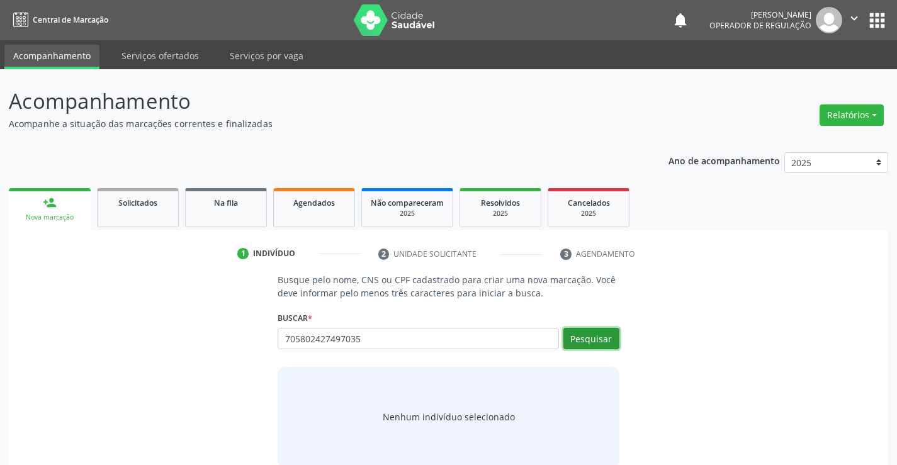
click at [607, 348] on button "Pesquisar" at bounding box center [591, 338] width 56 height 21
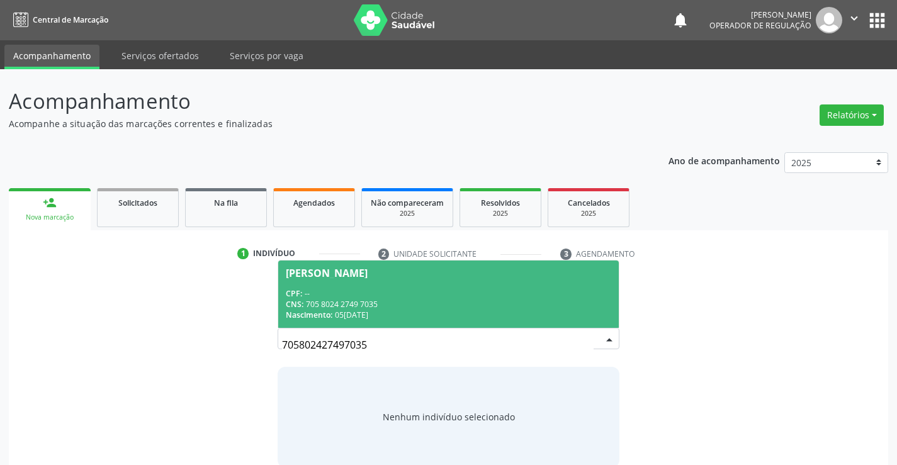
click at [429, 293] on div "CPF: --" at bounding box center [448, 293] width 325 height 11
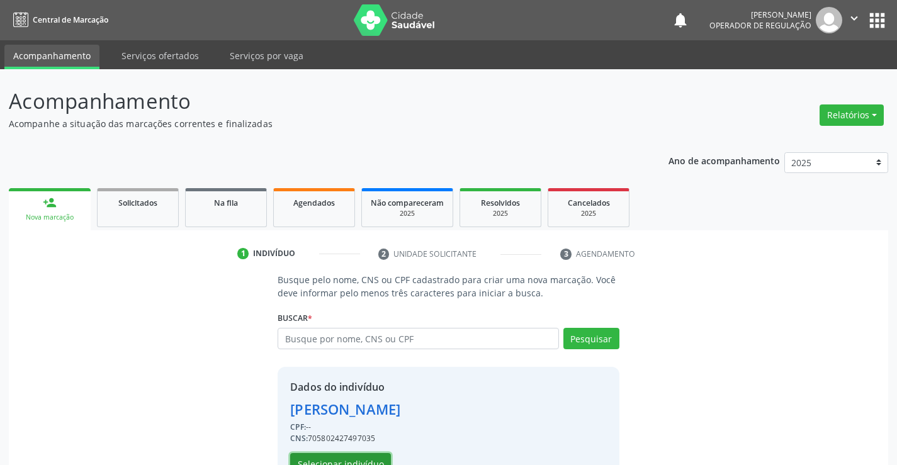
click at [352, 459] on button "Selecionar indivíduo" at bounding box center [340, 463] width 101 height 21
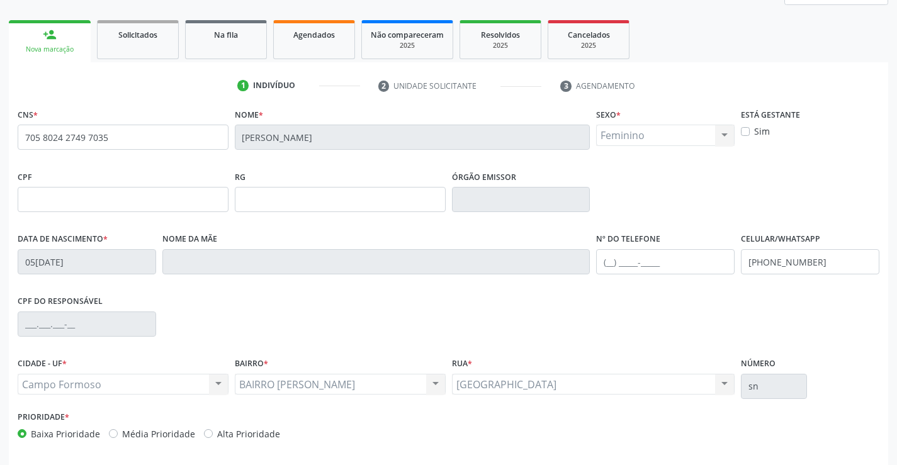
scroll to position [217, 0]
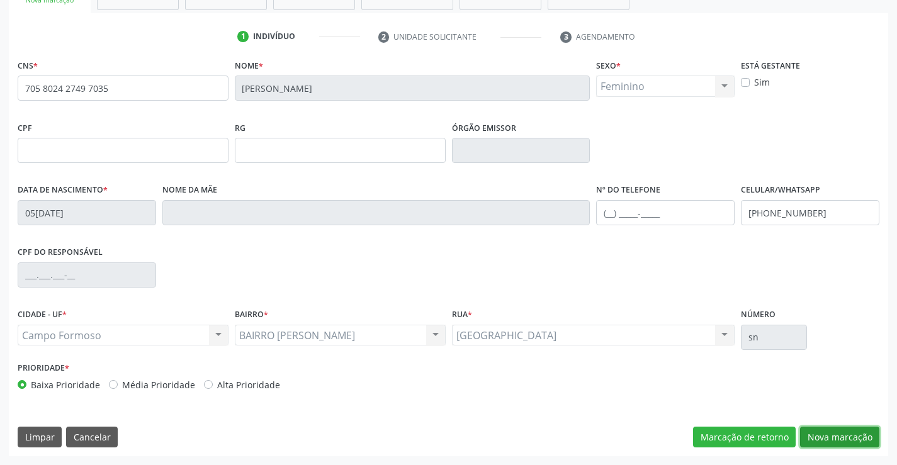
click at [818, 433] on button "Nova marcação" at bounding box center [839, 437] width 79 height 21
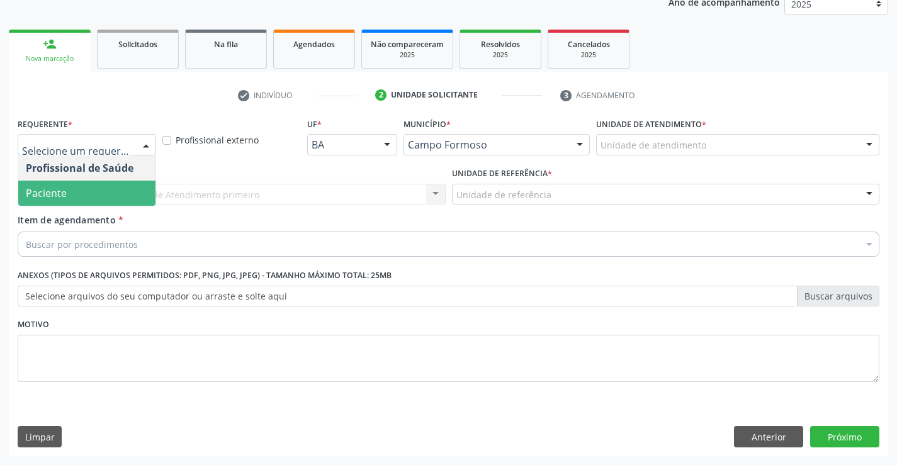
click at [79, 194] on span "Paciente" at bounding box center [86, 193] width 137 height 25
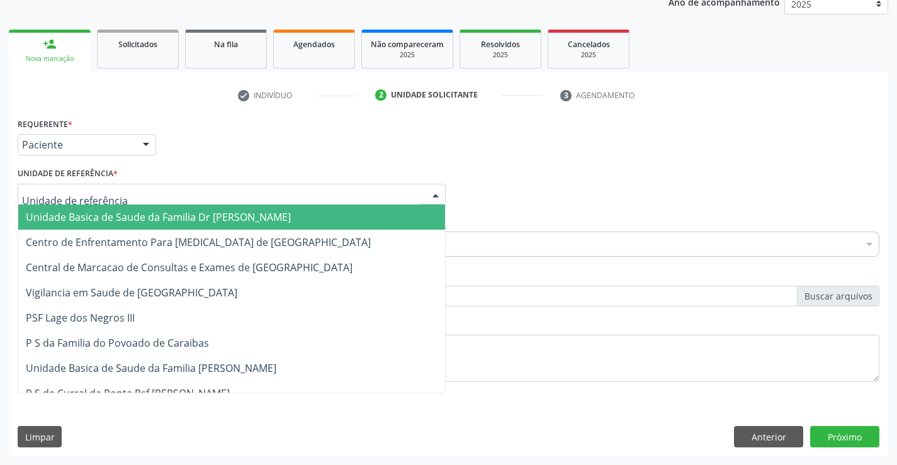
click at [90, 217] on span "Unidade Basica de Saude da Familia Dr [PERSON_NAME]" at bounding box center [158, 217] width 265 height 14
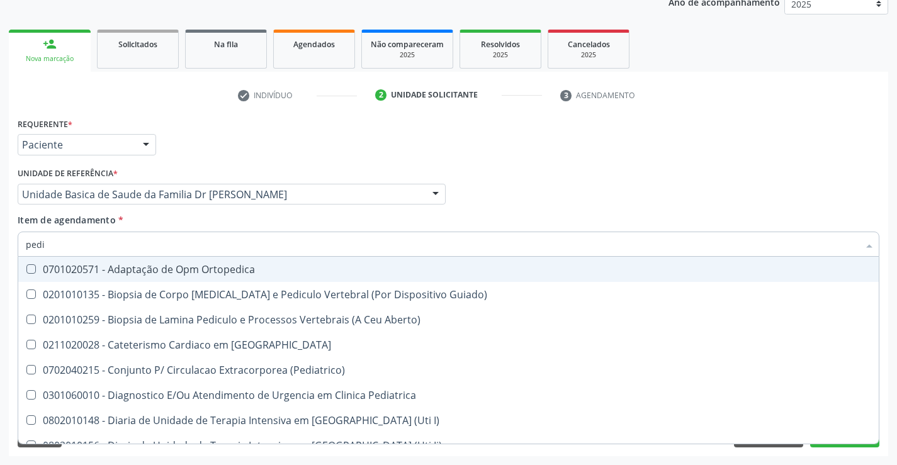
type input "pedia"
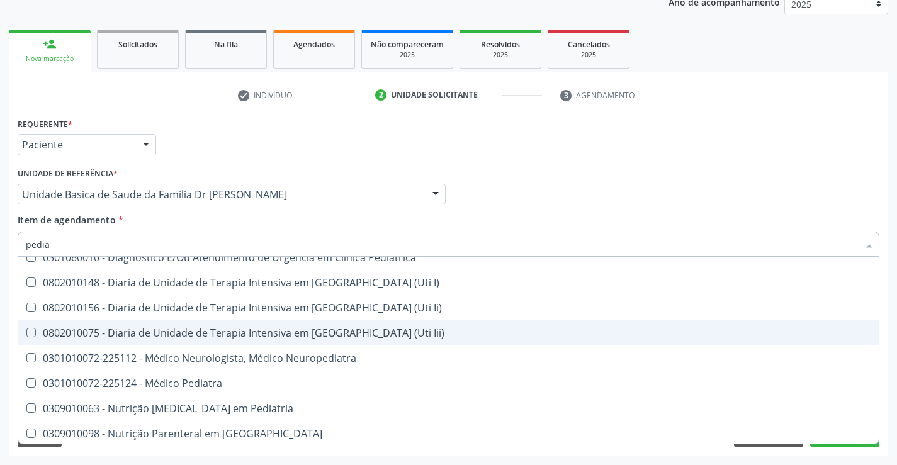
scroll to position [63, 0]
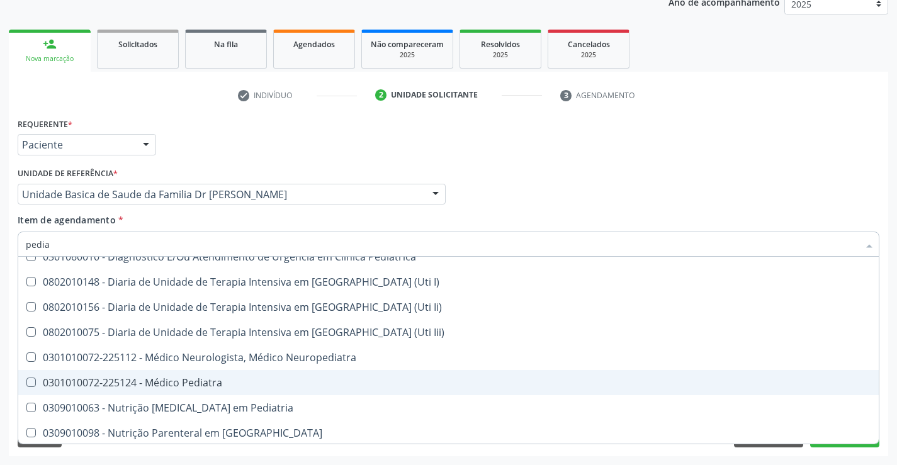
click at [220, 384] on div "0301010072-225124 - Médico Pediatra" at bounding box center [448, 383] width 845 height 10
checkbox Pediatra "true"
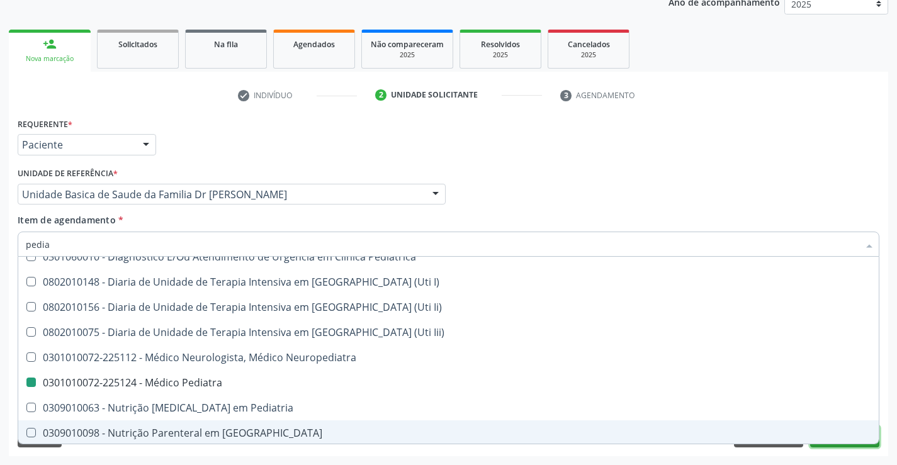
click at [834, 446] on button "Próximo" at bounding box center [844, 436] width 69 height 21
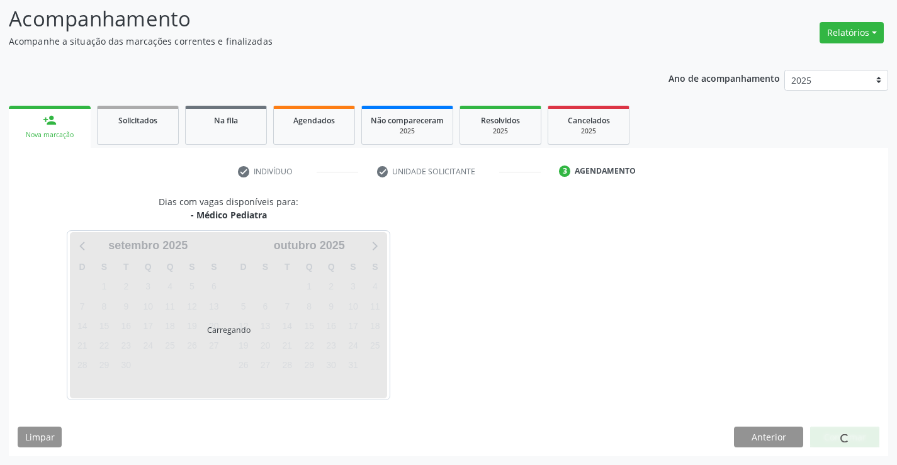
scroll to position [0, 0]
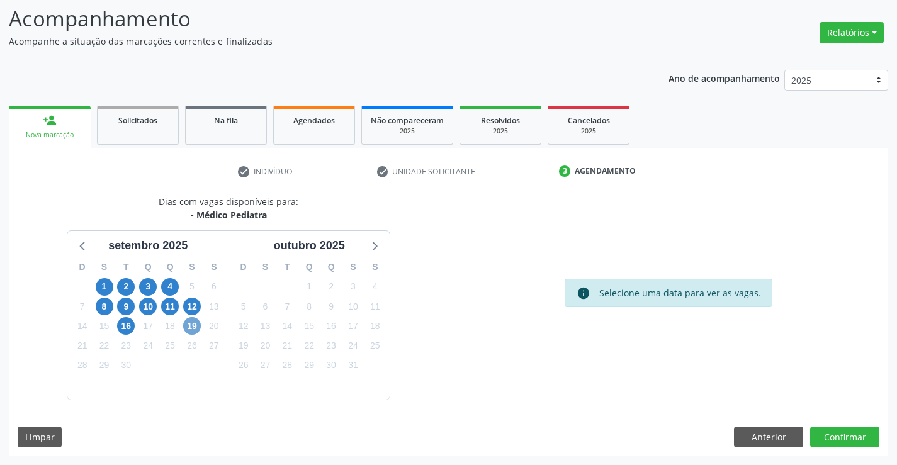
click at [191, 322] on span "19" at bounding box center [192, 326] width 18 height 18
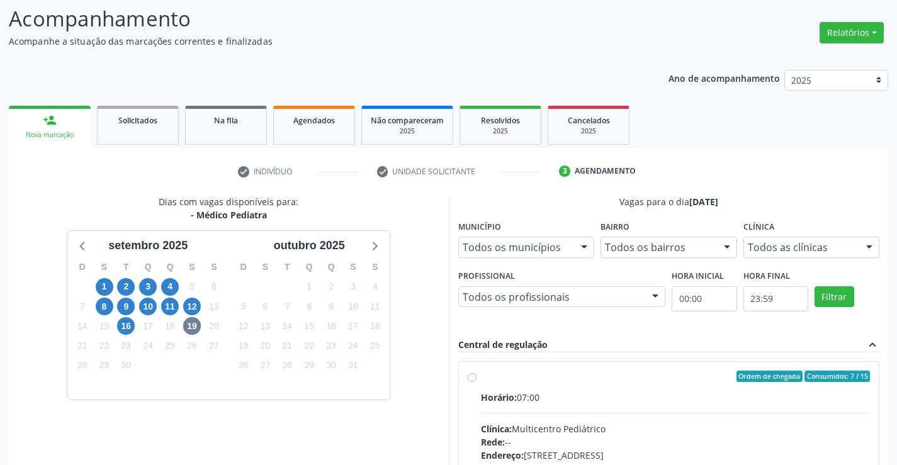
click at [481, 379] on label "Ordem de chegada Consumidos: 7 / 15 Horário: 07:00 Clínica: Multicentro Pediátr…" at bounding box center [675, 467] width 389 height 193
click at [471, 379] on input "Ordem de chegada Consumidos: 7 / 15 Horário: 07:00 Clínica: Multicentro Pediátr…" at bounding box center [472, 376] width 9 height 11
radio input "true"
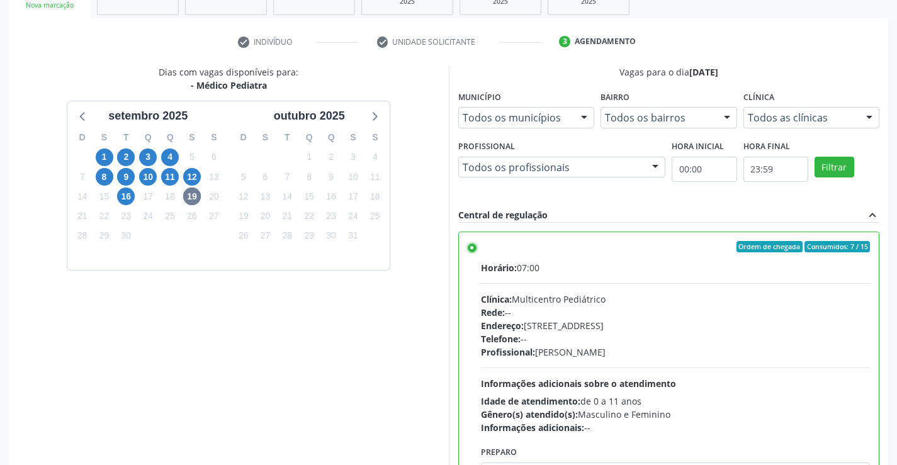
scroll to position [287, 0]
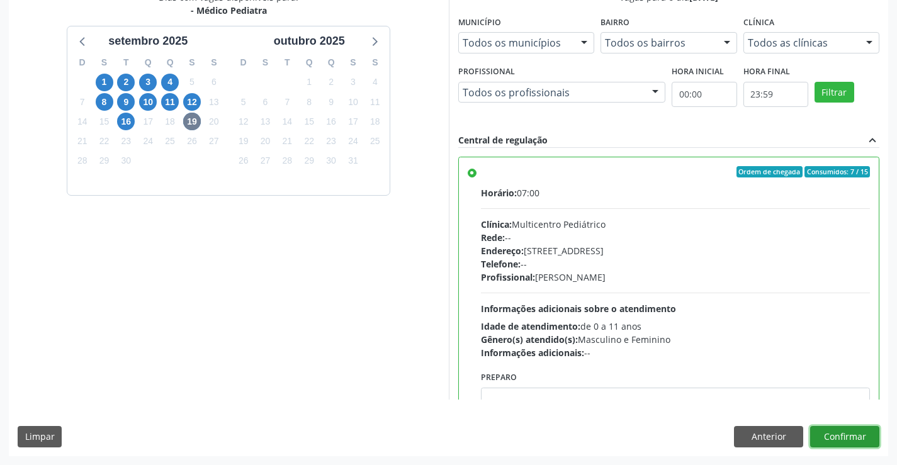
click at [853, 432] on button "Confirmar" at bounding box center [844, 436] width 69 height 21
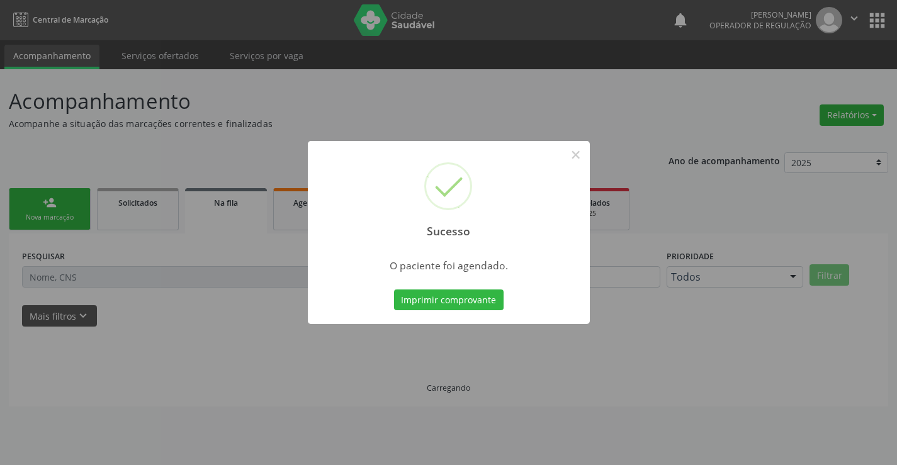
scroll to position [0, 0]
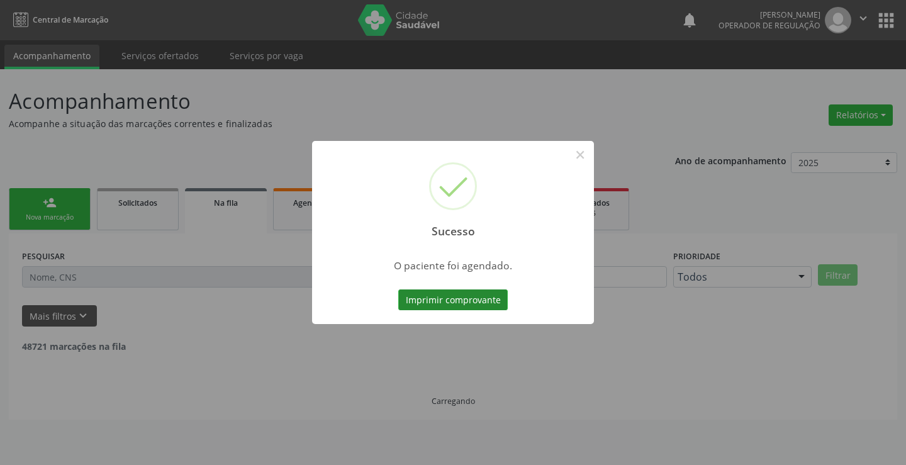
click at [449, 300] on button "Imprimir comprovante" at bounding box center [452, 299] width 109 height 21
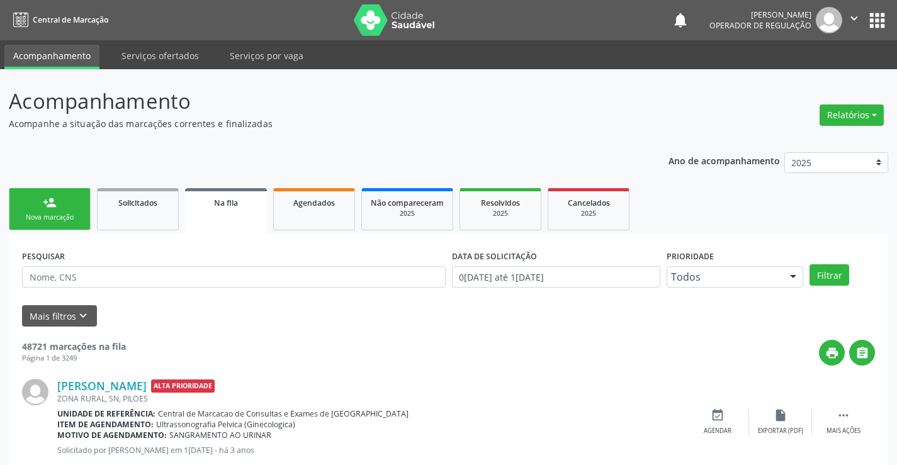
click at [871, 24] on button "apps" at bounding box center [877, 20] width 22 height 22
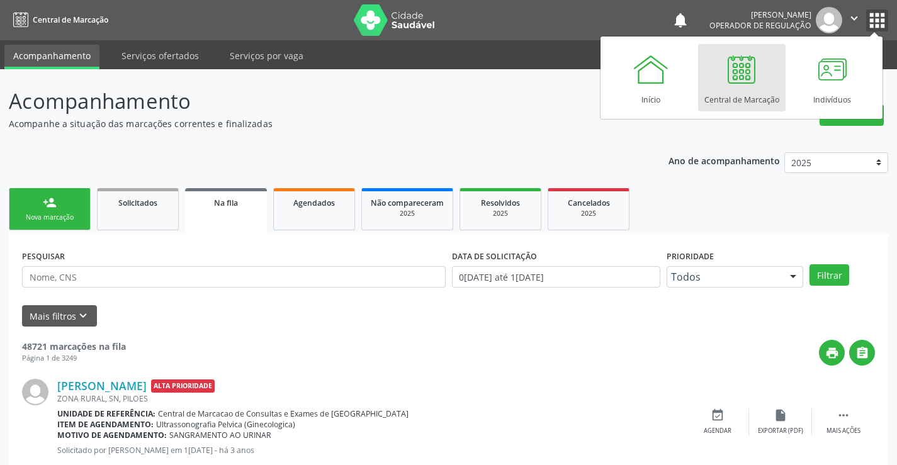
click at [854, 17] on icon "" at bounding box center [854, 18] width 14 height 14
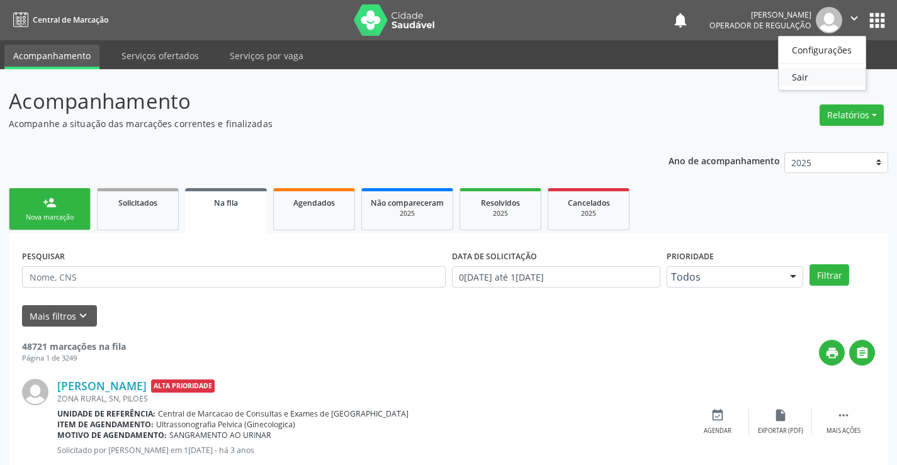
click at [804, 77] on link "Sair" at bounding box center [821, 77] width 87 height 18
